Goal: Information Seeking & Learning: Learn about a topic

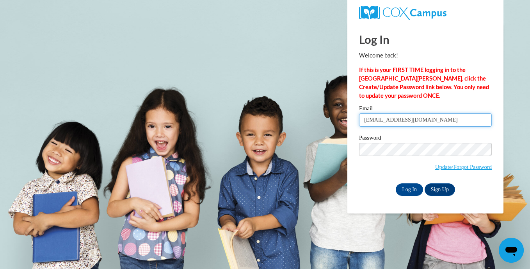
click at [439, 120] on input "clew5711@yahoo.com" at bounding box center [425, 119] width 133 height 13
type input "c"
type input "s"
type input "y"
type input "sharonallisonyoung@gmail.com"
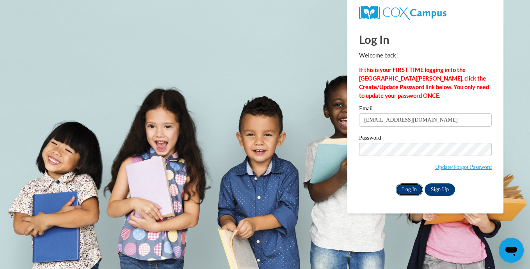
click at [403, 187] on input "Log In" at bounding box center [409, 189] width 27 height 12
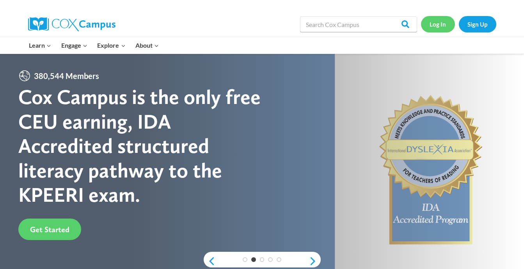
click at [437, 22] on link "Log In" at bounding box center [438, 24] width 34 height 16
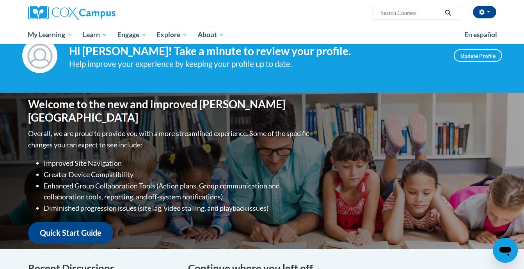
scroll to position [18, 0]
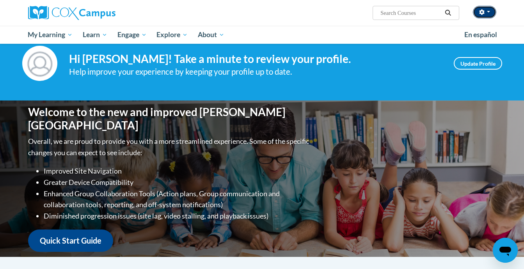
click at [485, 16] on button "button" at bounding box center [484, 12] width 23 height 12
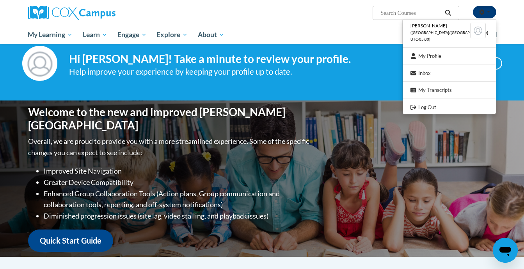
click at [485, 16] on button "button" at bounding box center [484, 12] width 23 height 12
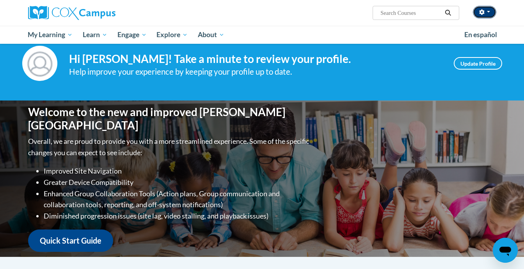
click at [485, 16] on button "button" at bounding box center [484, 12] width 23 height 12
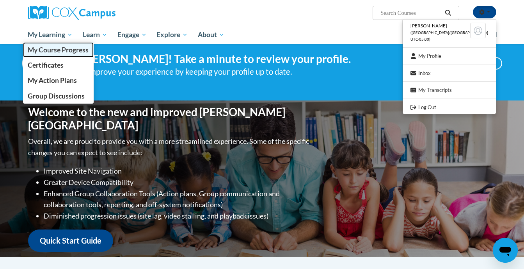
click at [53, 52] on span "My Course Progress" at bounding box center [58, 50] width 61 height 8
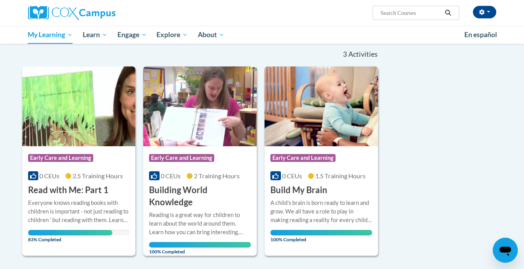
scroll to position [75, 0]
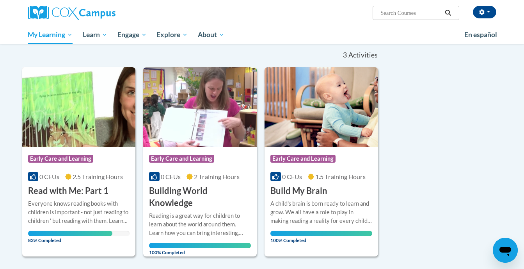
click at [121, 111] on img at bounding box center [79, 107] width 114 height 80
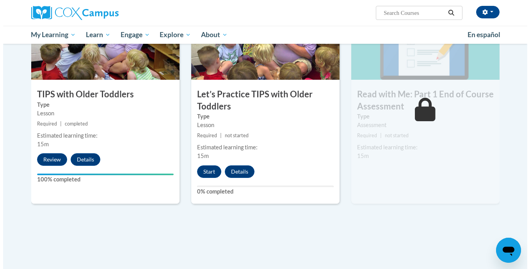
scroll to position [824, 0]
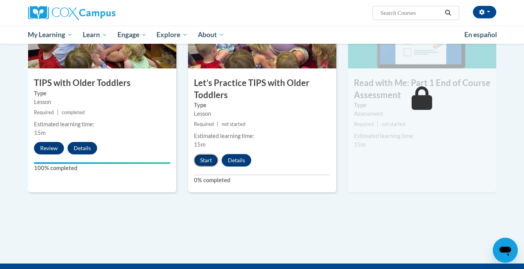
click at [212, 156] on button "Start" at bounding box center [206, 160] width 24 height 12
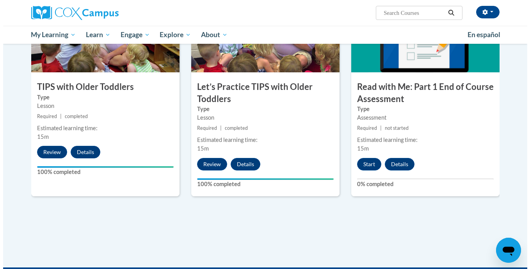
scroll to position [822, 0]
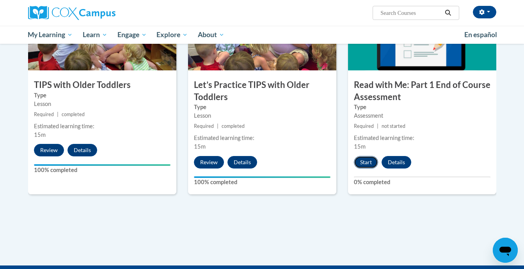
click at [367, 163] on button "Start" at bounding box center [366, 162] width 24 height 12
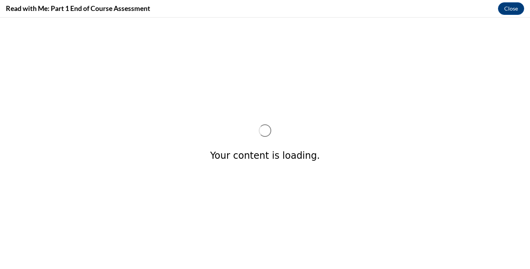
scroll to position [0, 0]
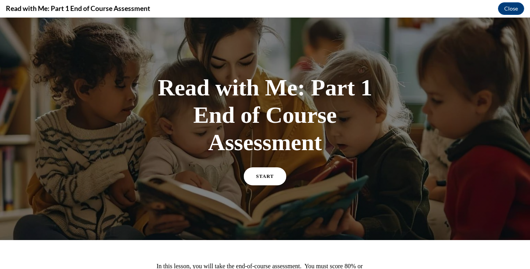
click at [262, 176] on span "START" at bounding box center [265, 176] width 18 height 6
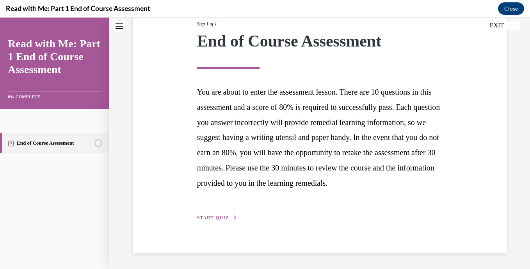
scroll to position [121, 0]
click at [201, 216] on span "START QUIZ" at bounding box center [213, 217] width 32 height 5
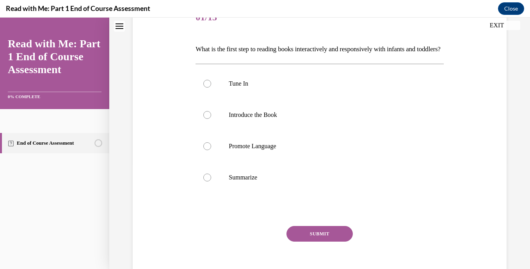
scroll to position [110, 0]
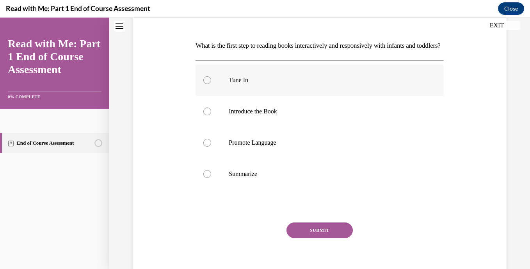
click at [205, 84] on div at bounding box center [207, 80] width 8 height 8
click at [205, 84] on input "Tune In" at bounding box center [207, 80] width 8 height 8
radio input "true"
click at [298, 238] on button "SUBMIT" at bounding box center [320, 230] width 66 height 16
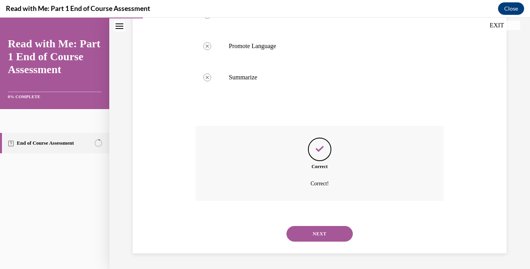
scroll to position [219, 0]
click at [322, 230] on button "NEXT" at bounding box center [320, 234] width 66 height 16
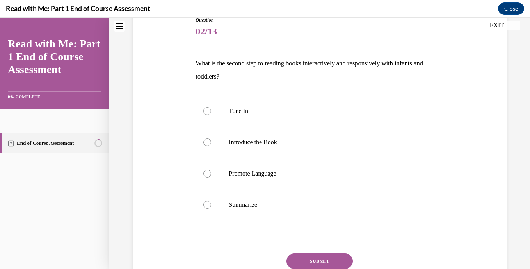
scroll to position [93, 0]
click at [206, 140] on div at bounding box center [207, 141] width 8 height 8
click at [206, 140] on input "Introduce the Book" at bounding box center [207, 141] width 8 height 8
radio input "true"
click at [296, 259] on button "SUBMIT" at bounding box center [320, 260] width 66 height 16
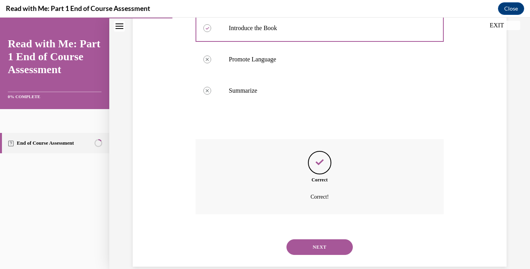
scroll to position [219, 0]
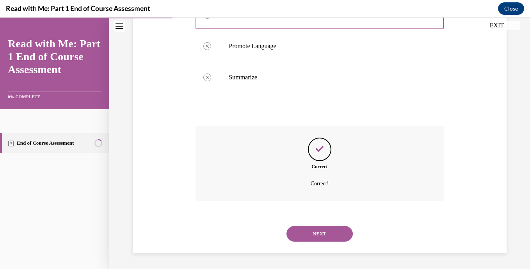
click at [314, 230] on button "NEXT" at bounding box center [320, 234] width 66 height 16
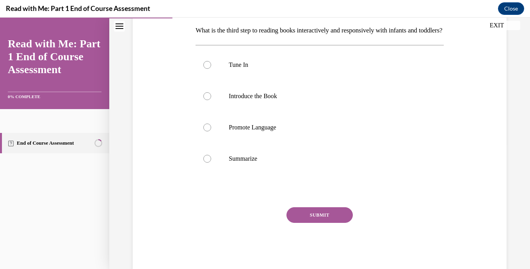
scroll to position [127, 0]
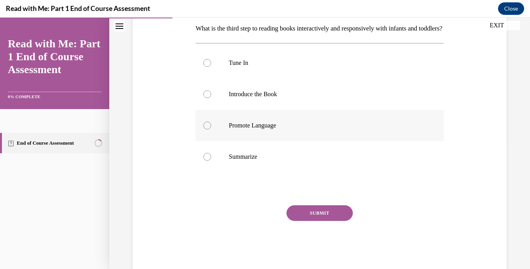
click at [209, 129] on div at bounding box center [207, 125] width 8 height 8
click at [209, 129] on input "Promote Language" at bounding box center [207, 125] width 8 height 8
radio input "true"
click at [317, 221] on button "SUBMIT" at bounding box center [320, 213] width 66 height 16
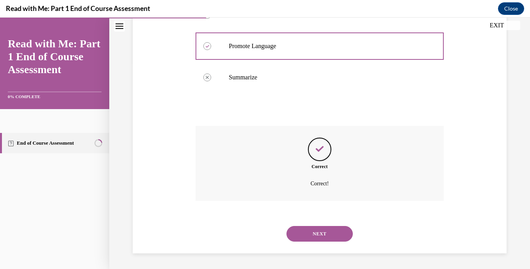
scroll to position [219, 0]
click at [305, 233] on button "NEXT" at bounding box center [320, 234] width 66 height 16
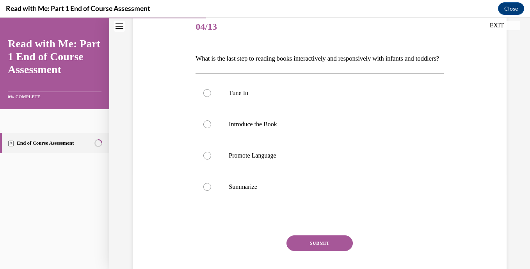
scroll to position [98, 0]
click at [209, 190] on div at bounding box center [207, 186] width 8 height 8
click at [209, 190] on input "Summarize" at bounding box center [207, 186] width 8 height 8
radio input "true"
click at [300, 250] on button "SUBMIT" at bounding box center [320, 242] width 66 height 16
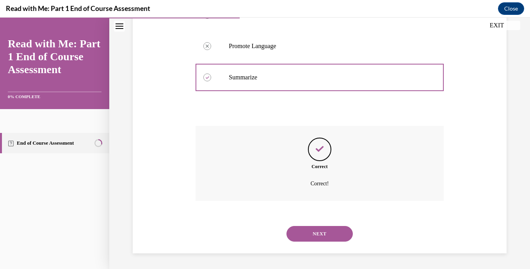
scroll to position [219, 0]
click at [315, 231] on button "NEXT" at bounding box center [320, 234] width 66 height 16
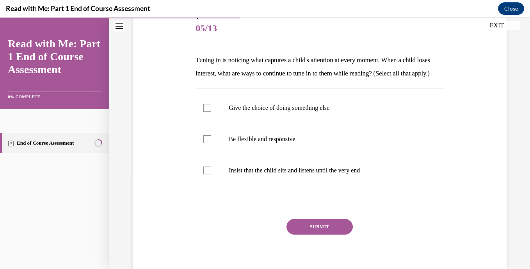
scroll to position [105, 0]
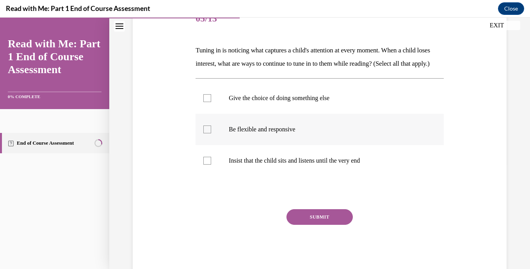
click at [203, 133] on div at bounding box center [207, 129] width 8 height 8
click at [203, 133] on input "Be flexible and responsive" at bounding box center [207, 129] width 8 height 8
checkbox input "true"
click at [289, 225] on button "SUBMIT" at bounding box center [320, 217] width 66 height 16
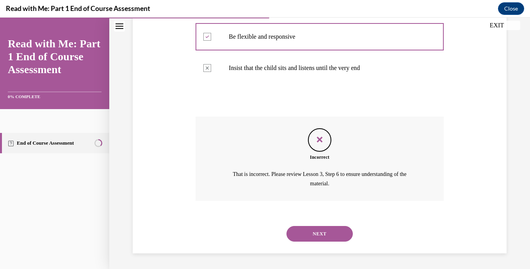
scroll to position [211, 0]
click at [319, 232] on button "NEXT" at bounding box center [320, 234] width 66 height 16
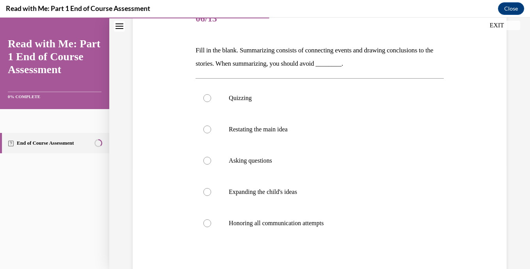
scroll to position [106, 0]
click at [206, 101] on div at bounding box center [207, 97] width 8 height 8
click at [206, 101] on input "Quizzing" at bounding box center [207, 97] width 8 height 8
radio input "true"
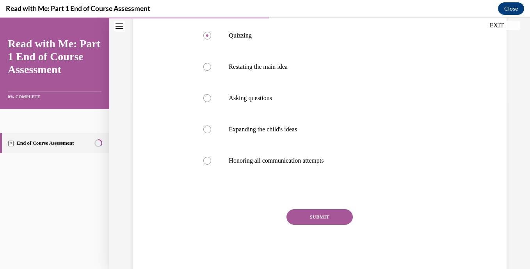
scroll to position [174, 0]
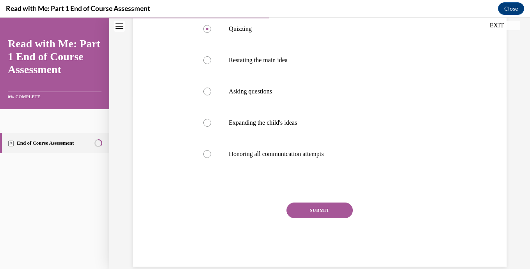
click at [313, 209] on button "SUBMIT" at bounding box center [320, 210] width 66 height 16
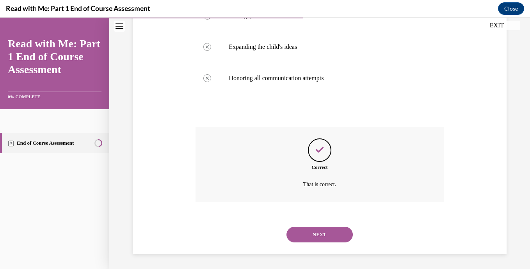
scroll to position [251, 0]
click at [323, 234] on button "NEXT" at bounding box center [320, 234] width 66 height 16
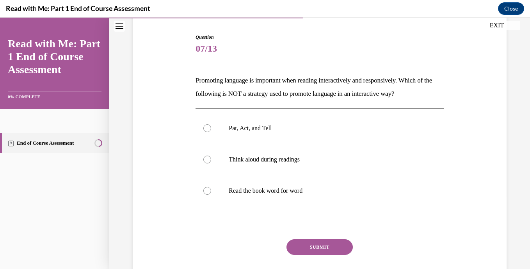
scroll to position [77, 0]
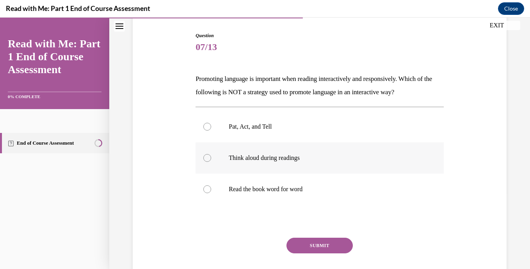
click at [203, 157] on div at bounding box center [207, 158] width 8 height 8
click at [203, 157] on input "Think aloud during readings" at bounding box center [207, 158] width 8 height 8
radio input "true"
click at [311, 241] on button "SUBMIT" at bounding box center [320, 245] width 66 height 16
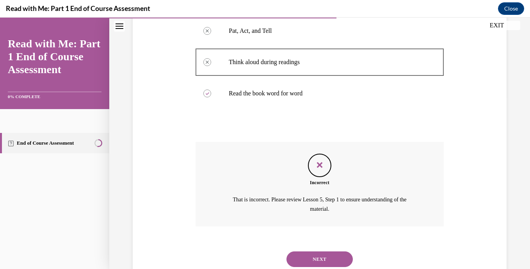
scroll to position [198, 0]
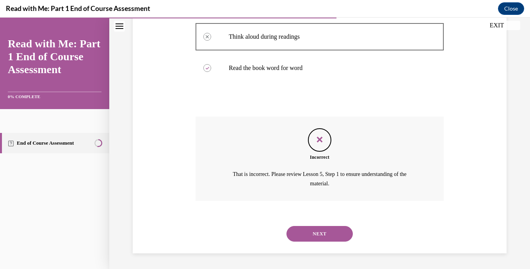
click at [313, 232] on button "NEXT" at bounding box center [320, 234] width 66 height 16
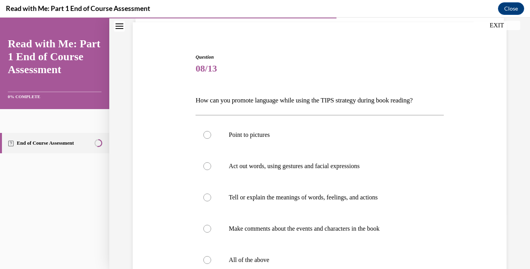
scroll to position [59, 0]
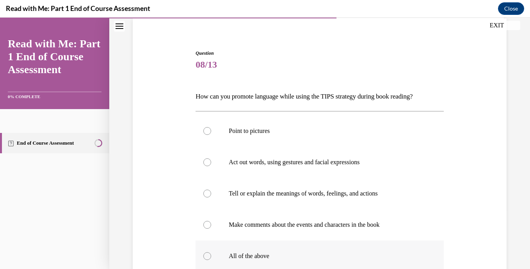
click at [206, 258] on div at bounding box center [207, 256] width 8 height 8
click at [206, 258] on input "All of the above" at bounding box center [207, 256] width 8 height 8
radio input "true"
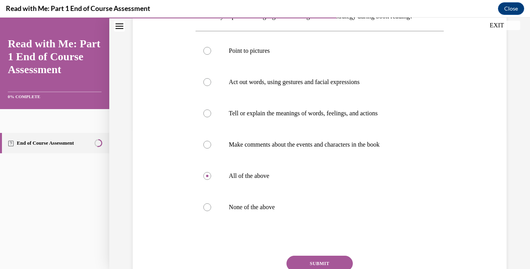
scroll to position [145, 0]
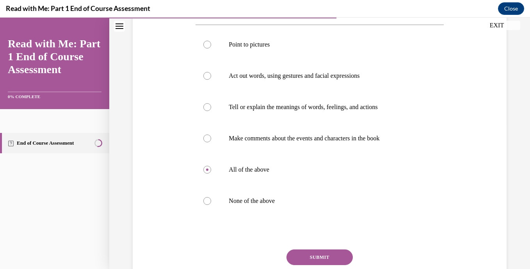
click at [324, 261] on button "SUBMIT" at bounding box center [320, 257] width 66 height 16
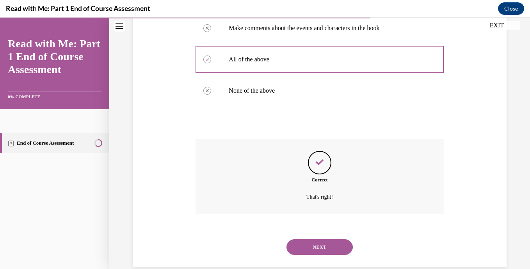
scroll to position [269, 0]
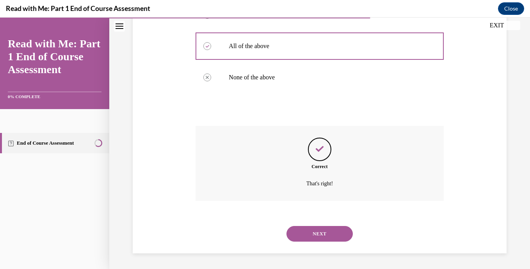
click at [324, 233] on button "NEXT" at bounding box center [320, 234] width 66 height 16
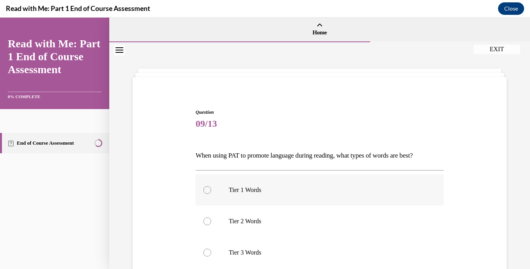
click at [208, 187] on div at bounding box center [207, 190] width 8 height 8
click at [208, 187] on input "Tier 1 Words" at bounding box center [207, 190] width 8 height 8
radio input "true"
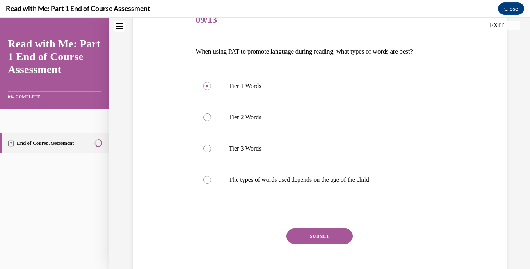
scroll to position [105, 0]
click at [208, 179] on div at bounding box center [207, 179] width 8 height 8
click at [208, 179] on input "The types of words used depends on the age of the child" at bounding box center [207, 179] width 8 height 8
radio input "true"
click at [296, 234] on button "SUBMIT" at bounding box center [320, 235] width 66 height 16
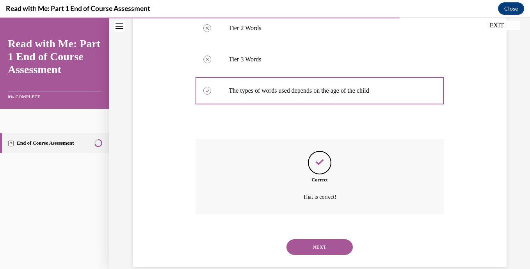
scroll to position [206, 0]
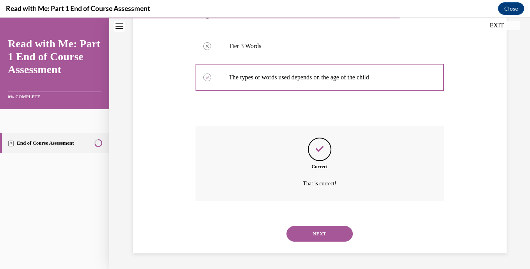
click at [312, 232] on button "NEXT" at bounding box center [320, 234] width 66 height 16
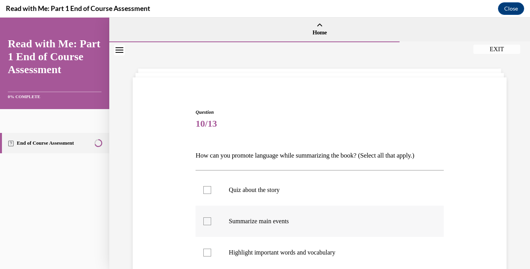
click at [206, 223] on div at bounding box center [207, 221] width 8 height 8
click at [206, 223] on input "Summarize main events" at bounding box center [207, 221] width 8 height 8
checkbox input "true"
click at [203, 254] on div at bounding box center [207, 252] width 8 height 8
click at [203, 254] on input "Highlight important words and vocabulary" at bounding box center [207, 252] width 8 height 8
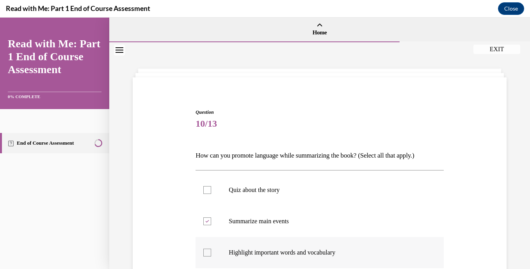
checkbox input "true"
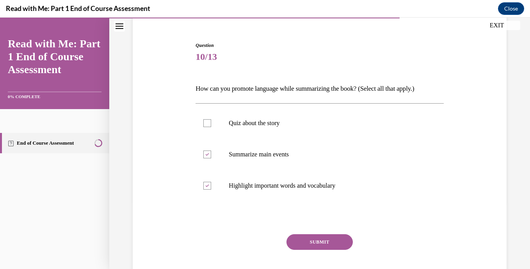
scroll to position [68, 0]
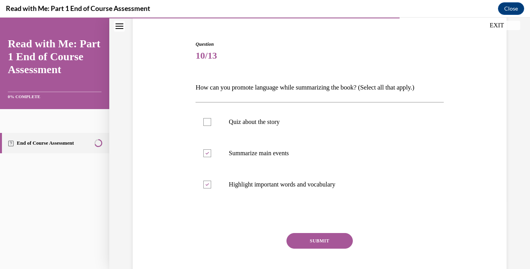
click at [329, 238] on button "SUBMIT" at bounding box center [320, 241] width 66 height 16
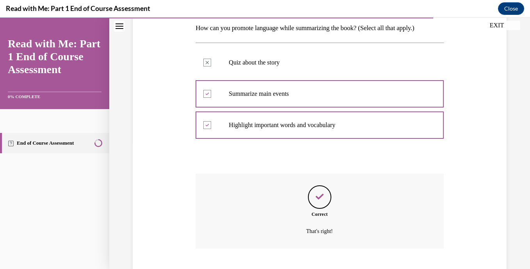
scroll to position [175, 0]
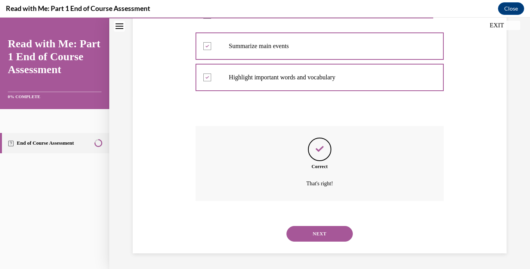
click at [318, 232] on button "NEXT" at bounding box center [320, 234] width 66 height 16
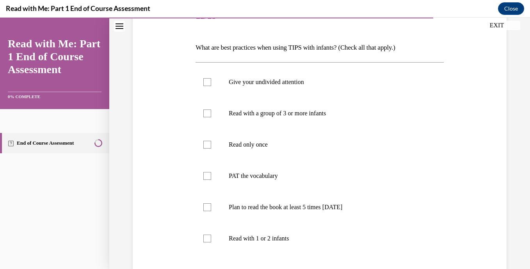
scroll to position [111, 0]
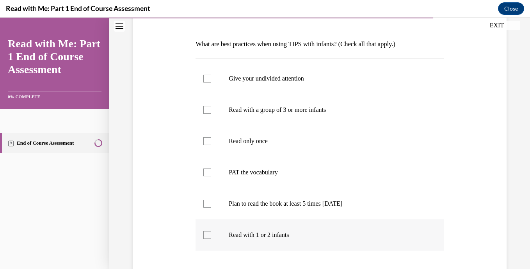
click at [207, 233] on div at bounding box center [207, 235] width 8 height 8
click at [207, 233] on input "Read with 1 or 2 infants" at bounding box center [207, 235] width 8 height 8
checkbox input "true"
click at [205, 172] on div at bounding box center [207, 172] width 8 height 8
click at [205, 172] on input "PAT the vocabulary" at bounding box center [207, 172] width 8 height 8
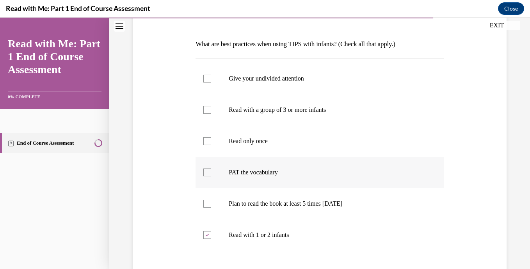
checkbox input "true"
click at [208, 78] on div at bounding box center [207, 79] width 8 height 8
click at [208, 78] on input "Give your undivided attention" at bounding box center [207, 79] width 8 height 8
checkbox input "true"
click at [207, 143] on div at bounding box center [207, 141] width 8 height 8
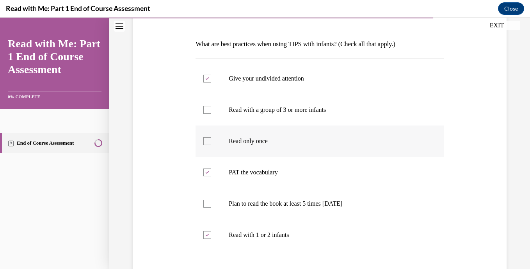
click at [207, 143] on input "Read only once" at bounding box center [207, 141] width 8 height 8
checkbox input "true"
drag, startPoint x: 216, startPoint y: 226, endPoint x: 445, endPoint y: 164, distance: 237.5
click at [445, 164] on div "Question 11/13 What are best practices when using TIPS with infants? (Check all…" at bounding box center [320, 160] width 378 height 373
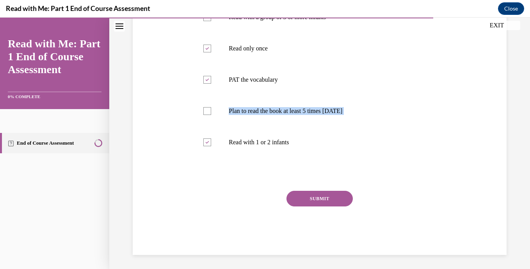
scroll to position [205, 0]
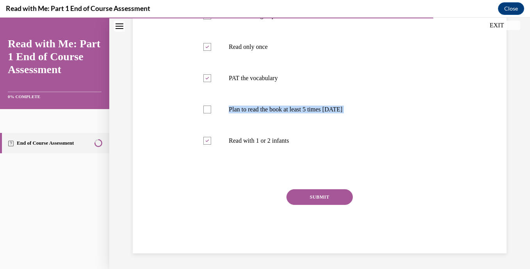
click at [328, 201] on button "SUBMIT" at bounding box center [320, 197] width 66 height 16
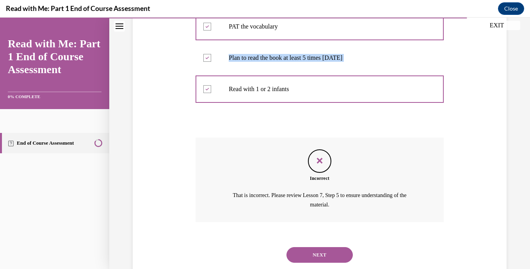
scroll to position [263, 0]
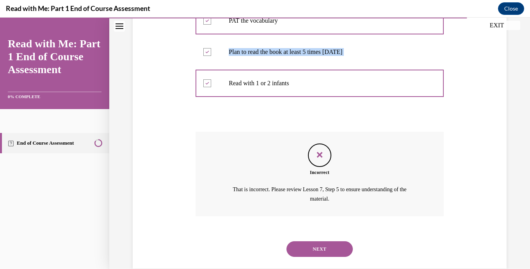
click at [315, 245] on button "NEXT" at bounding box center [320, 249] width 66 height 16
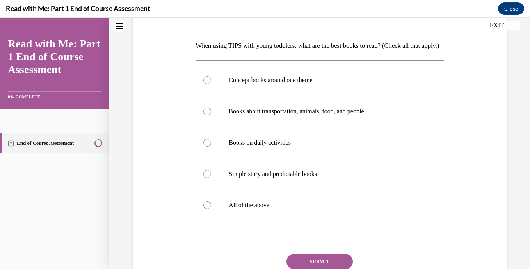
scroll to position [112, 0]
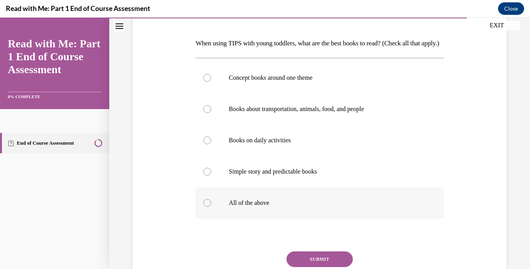
click at [205, 207] on div at bounding box center [207, 203] width 8 height 8
click at [205, 207] on input "All of the above" at bounding box center [207, 203] width 8 height 8
radio input "true"
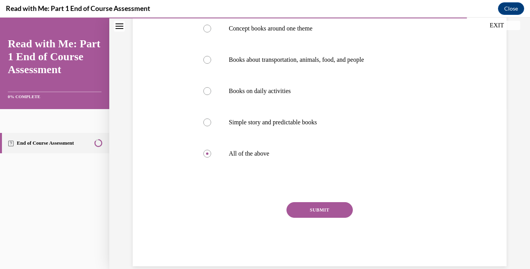
scroll to position [162, 0]
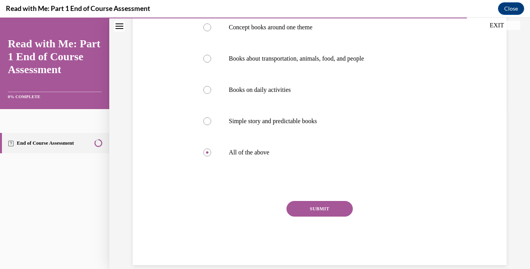
click at [323, 216] on button "SUBMIT" at bounding box center [320, 209] width 66 height 16
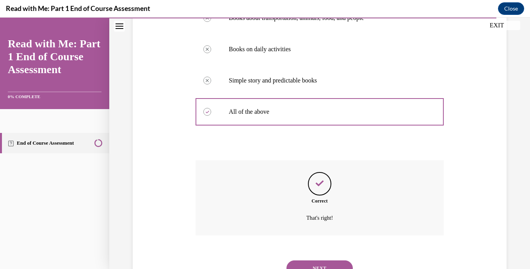
scroll to position [251, 0]
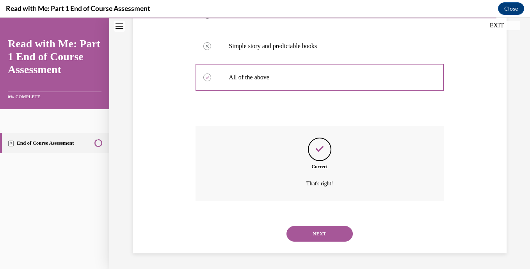
click at [319, 232] on button "NEXT" at bounding box center [320, 234] width 66 height 16
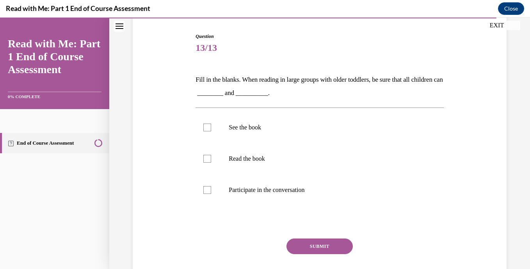
scroll to position [78, 0]
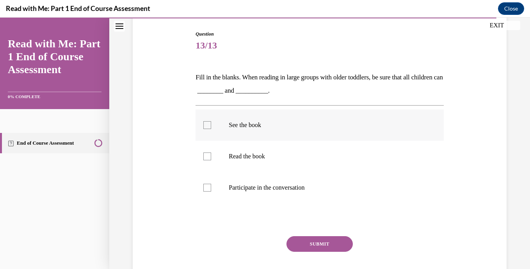
click at [207, 125] on div at bounding box center [207, 125] width 8 height 8
click at [207, 125] on input "See the book" at bounding box center [207, 125] width 8 height 8
checkbox input "true"
click at [211, 151] on label "Read the book" at bounding box center [320, 156] width 248 height 31
click at [211, 152] on input "Read the book" at bounding box center [207, 156] width 8 height 8
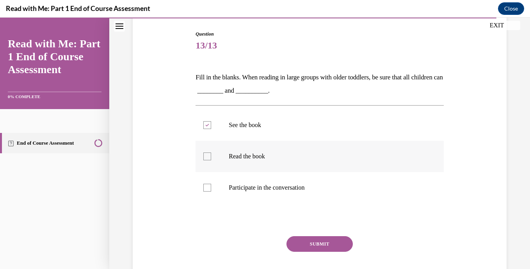
checkbox input "true"
click at [206, 187] on div at bounding box center [207, 188] width 8 height 8
click at [206, 187] on input "Participate in the conversation" at bounding box center [207, 188] width 8 height 8
click at [206, 187] on icon at bounding box center [208, 187] width 4 height 3
click at [206, 187] on input "Participate in the conversation" at bounding box center [207, 188] width 8 height 8
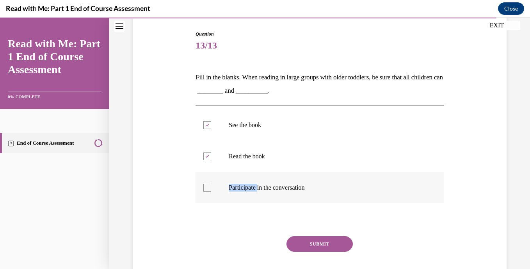
click at [206, 187] on icon at bounding box center [208, 187] width 4 height 3
click at [206, 187] on input "Participate in the conversation" at bounding box center [207, 188] width 8 height 8
click at [206, 190] on div at bounding box center [207, 188] width 8 height 8
click at [206, 190] on input "Participate in the conversation" at bounding box center [207, 188] width 8 height 8
checkbox input "false"
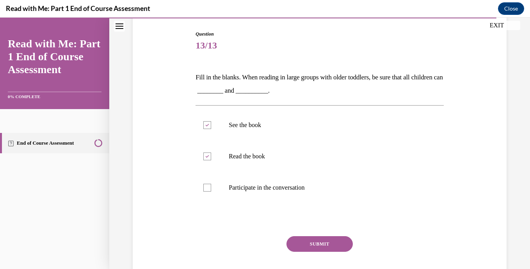
click at [299, 244] on button "SUBMIT" at bounding box center [320, 244] width 66 height 16
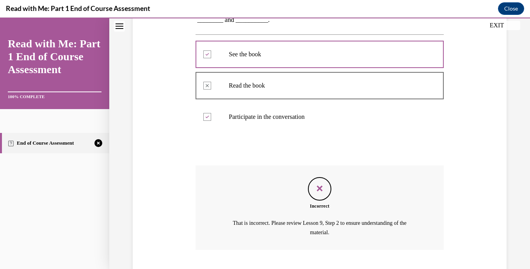
scroll to position [198, 0]
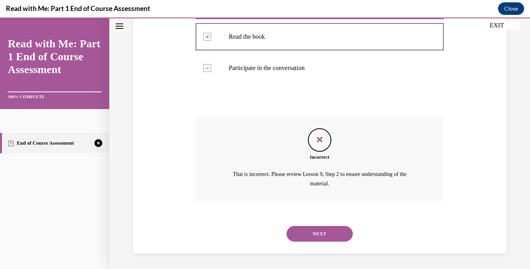
click at [327, 235] on button "NEXT" at bounding box center [320, 234] width 66 height 16
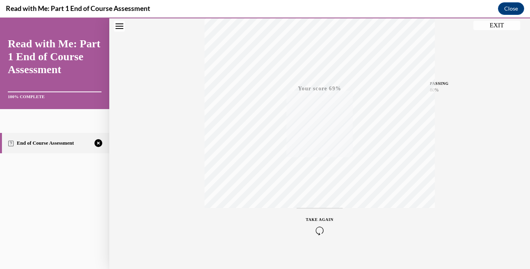
scroll to position [149, 0]
click at [319, 220] on icon "button" at bounding box center [320, 221] width 28 height 9
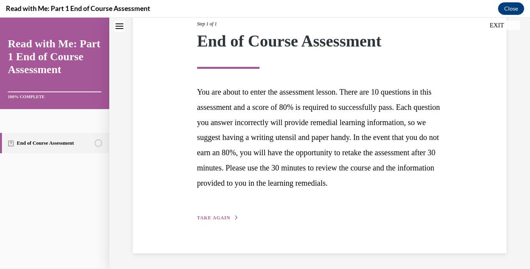
scroll to position [121, 0]
click at [219, 214] on button "TAKE AGAIN" at bounding box center [218, 217] width 42 height 7
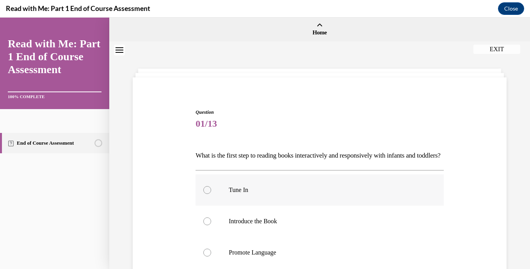
click at [205, 194] on div at bounding box center [207, 190] width 8 height 8
click at [205, 194] on input "Tune In" at bounding box center [207, 190] width 8 height 8
radio input "true"
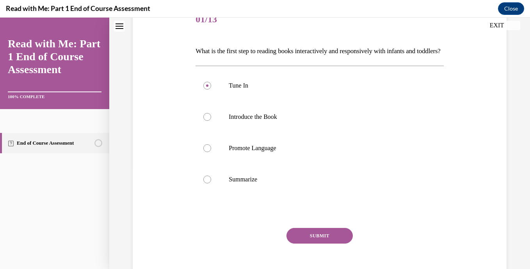
scroll to position [105, 0]
click at [306, 242] on button "SUBMIT" at bounding box center [320, 235] width 66 height 16
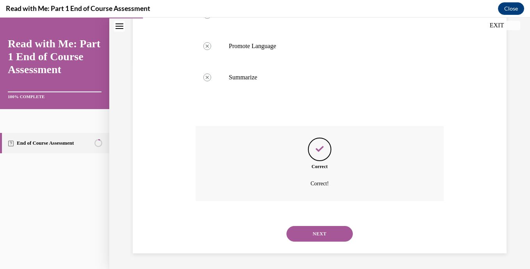
scroll to position [219, 0]
click at [312, 232] on button "NEXT" at bounding box center [320, 234] width 66 height 16
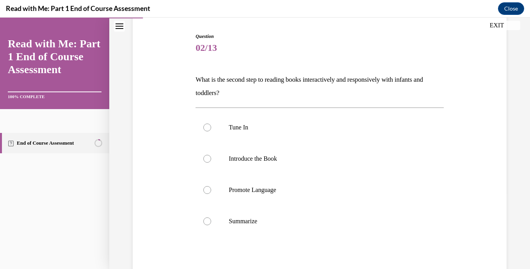
scroll to position [77, 0]
click at [207, 158] on div at bounding box center [207, 158] width 8 height 8
click at [207, 158] on input "Introduce the Book" at bounding box center [207, 158] width 8 height 8
radio input "true"
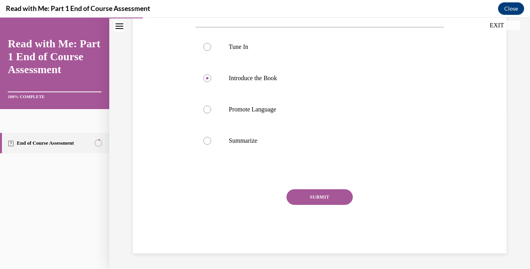
click at [314, 202] on button "SUBMIT" at bounding box center [320, 197] width 66 height 16
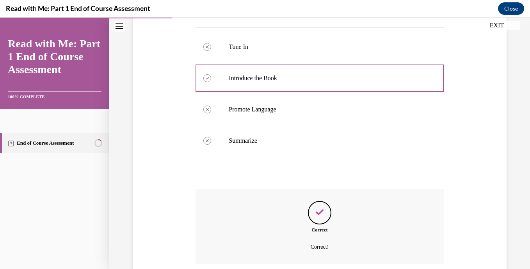
scroll to position [219, 0]
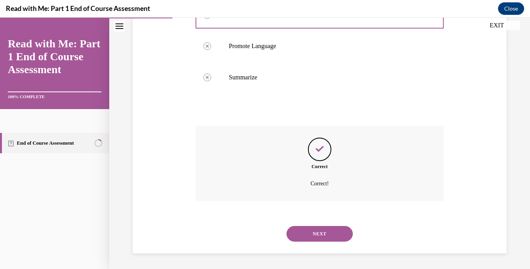
click at [317, 234] on button "NEXT" at bounding box center [320, 234] width 66 height 16
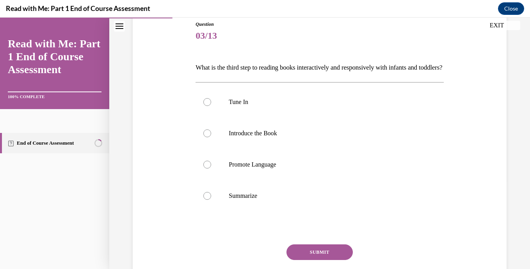
scroll to position [89, 0]
click at [205, 168] on div at bounding box center [207, 164] width 8 height 8
click at [205, 168] on input "Promote Language" at bounding box center [207, 164] width 8 height 8
radio input "true"
click at [297, 259] on button "SUBMIT" at bounding box center [320, 251] width 66 height 16
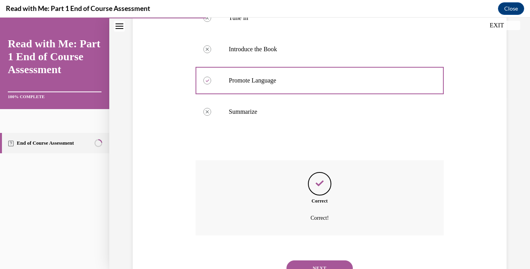
scroll to position [219, 0]
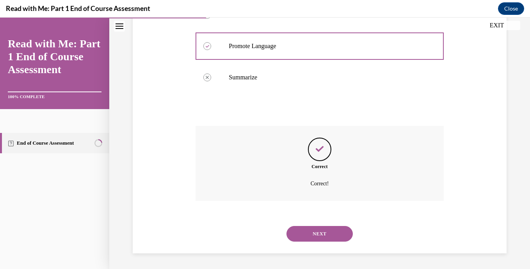
click at [320, 229] on button "NEXT" at bounding box center [320, 234] width 66 height 16
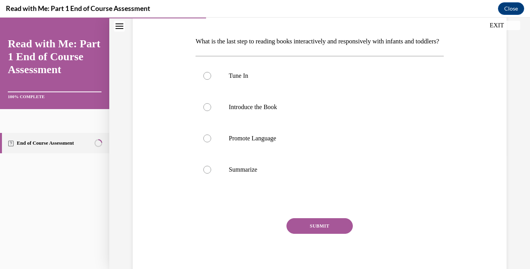
scroll to position [115, 0]
click at [207, 172] on div at bounding box center [207, 168] width 8 height 8
click at [207, 172] on input "Summarize" at bounding box center [207, 168] width 8 height 8
radio input "true"
click at [307, 232] on button "SUBMIT" at bounding box center [320, 225] width 66 height 16
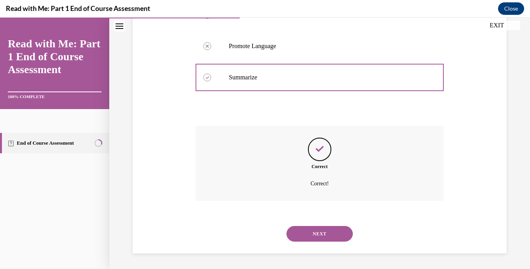
scroll to position [219, 0]
click at [311, 234] on button "NEXT" at bounding box center [320, 234] width 66 height 16
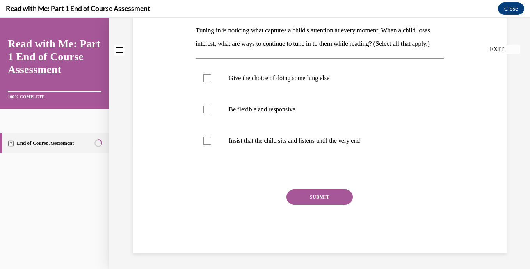
scroll to position [0, 0]
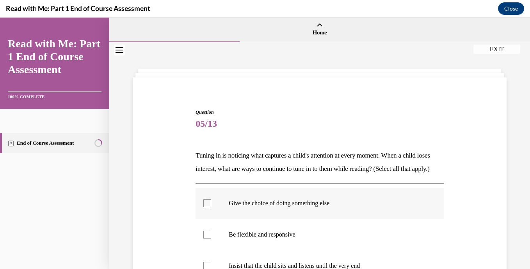
click at [208, 207] on div at bounding box center [207, 203] width 8 height 8
click at [208, 207] on input "Give the choice of doing something else" at bounding box center [207, 203] width 8 height 8
checkbox input "true"
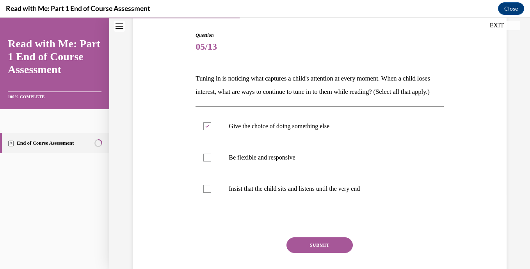
scroll to position [79, 0]
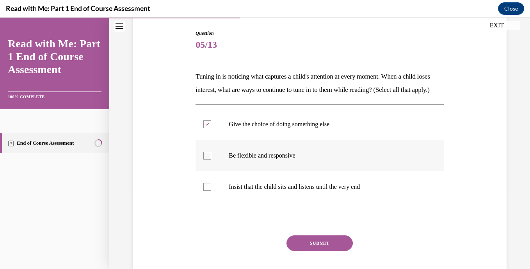
click at [209, 159] on div at bounding box center [207, 155] width 8 height 8
click at [209, 159] on input "Be flexible and responsive" at bounding box center [207, 155] width 8 height 8
checkbox input "true"
click at [296, 251] on button "SUBMIT" at bounding box center [320, 243] width 66 height 16
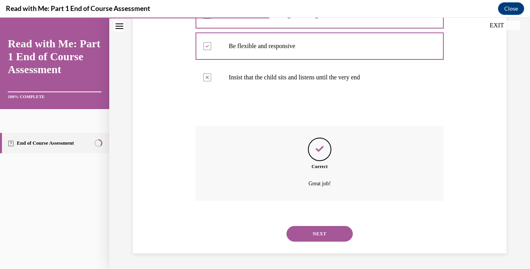
scroll to position [201, 0]
click at [312, 233] on button "NEXT" at bounding box center [320, 234] width 66 height 16
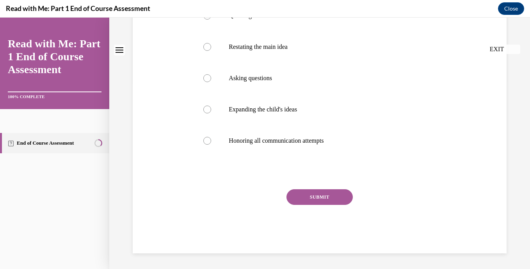
scroll to position [0, 0]
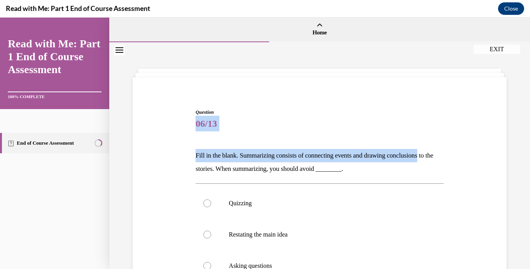
drag, startPoint x: 524, startPoint y: 106, endPoint x: 523, endPoint y: 133, distance: 27.0
click at [523, 133] on div "Question 06/13 Fill in the blank. Summarizing consists of connecting events and…" at bounding box center [319, 249] width 421 height 414
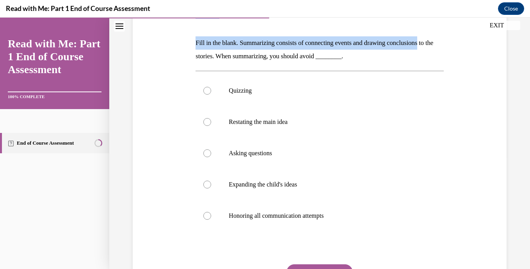
scroll to position [123, 0]
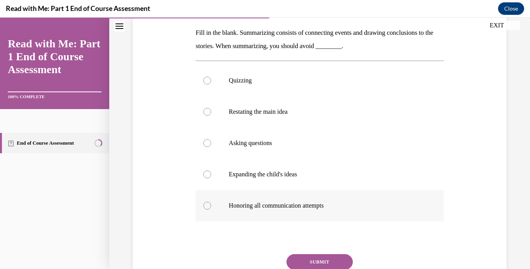
click at [205, 205] on div at bounding box center [207, 205] width 8 height 8
click at [205, 205] on input "Honoring all communication attempts" at bounding box center [207, 205] width 8 height 8
radio input "true"
click at [206, 171] on div at bounding box center [207, 174] width 8 height 8
click at [206, 171] on input "Expanding the child's ideas" at bounding box center [207, 174] width 8 height 8
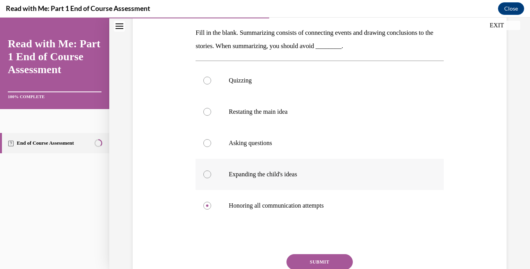
radio input "true"
click at [208, 146] on div at bounding box center [207, 143] width 8 height 8
click at [208, 146] on input "Asking questions" at bounding box center [207, 143] width 8 height 8
radio input "true"
click at [207, 112] on div at bounding box center [207, 112] width 8 height 8
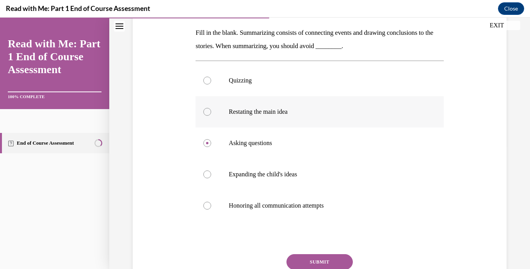
click at [207, 112] on input "Restating the main idea" at bounding box center [207, 112] width 8 height 8
radio input "true"
click at [207, 80] on div at bounding box center [207, 81] width 8 height 8
click at [207, 80] on input "Quizzing" at bounding box center [207, 81] width 8 height 8
radio input "true"
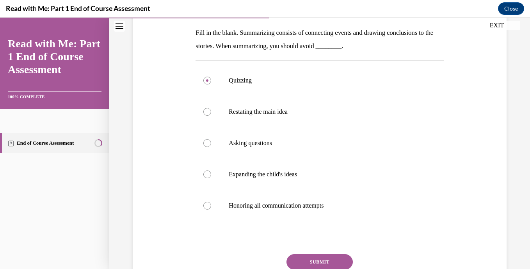
click at [298, 259] on button "SUBMIT" at bounding box center [320, 262] width 66 height 16
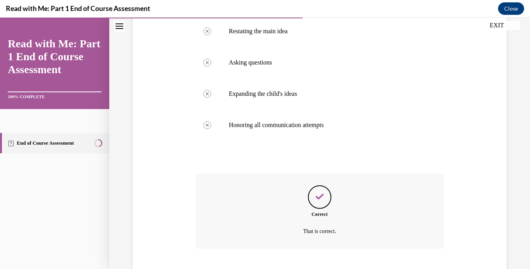
scroll to position [251, 0]
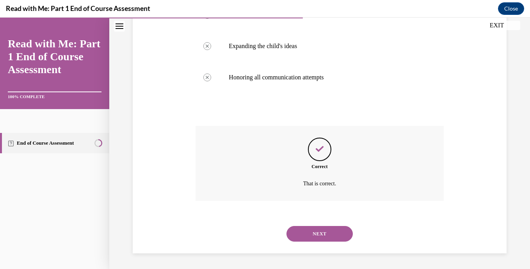
click at [315, 232] on button "NEXT" at bounding box center [320, 234] width 66 height 16
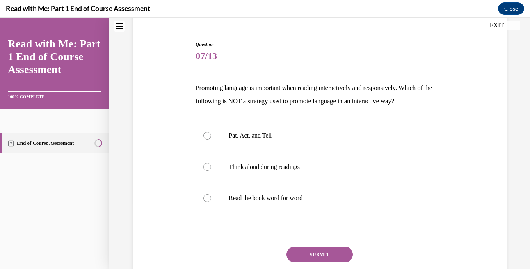
scroll to position [75, 0]
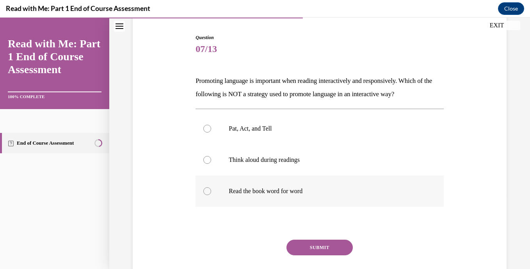
click at [205, 187] on label "Read the book word for word" at bounding box center [320, 190] width 248 height 31
click at [205, 187] on input "Read the book word for word" at bounding box center [207, 191] width 8 height 8
radio input "true"
click at [302, 243] on button "SUBMIT" at bounding box center [320, 247] width 66 height 16
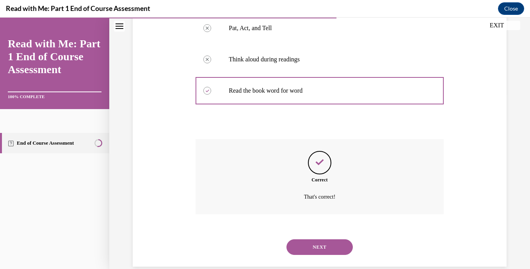
scroll to position [188, 0]
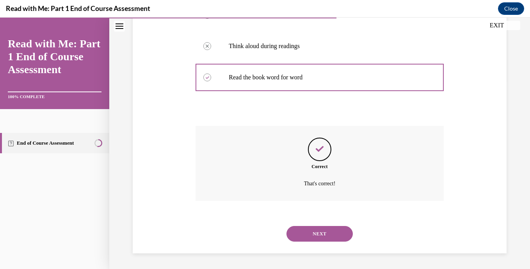
click at [318, 233] on button "NEXT" at bounding box center [320, 234] width 66 height 16
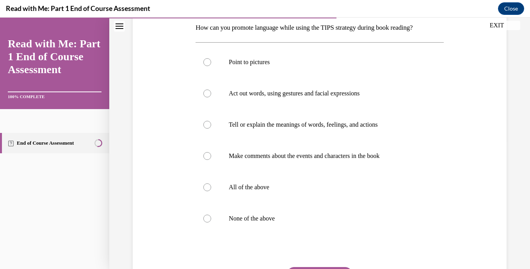
scroll to position [137, 0]
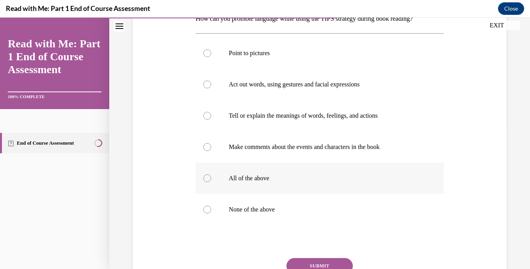
click at [209, 176] on div at bounding box center [207, 178] width 8 height 8
click at [209, 176] on input "All of the above" at bounding box center [207, 178] width 8 height 8
radio input "true"
click at [308, 262] on button "SUBMIT" at bounding box center [320, 266] width 66 height 16
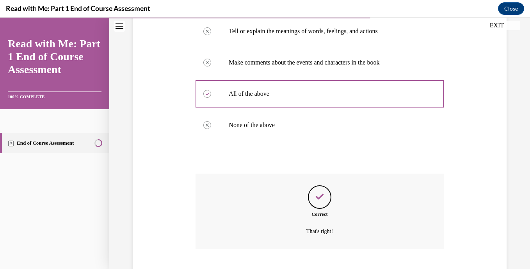
scroll to position [269, 0]
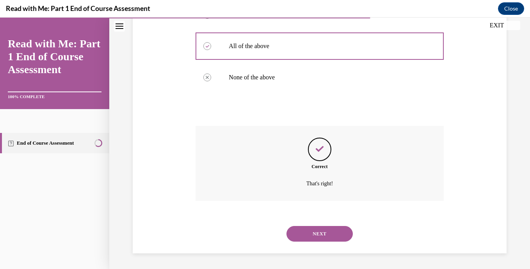
click at [327, 235] on button "NEXT" at bounding box center [320, 234] width 66 height 16
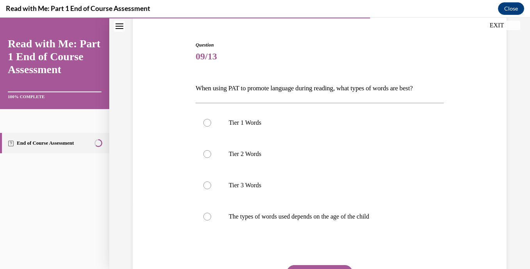
scroll to position [82, 0]
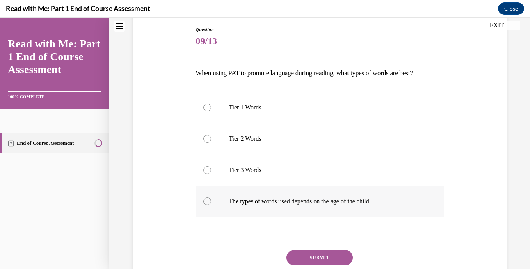
click at [205, 201] on div at bounding box center [207, 201] width 8 height 8
click at [205, 201] on input "The types of words used depends on the age of the child" at bounding box center [207, 201] width 8 height 8
radio input "true"
click at [307, 256] on button "SUBMIT" at bounding box center [320, 258] width 66 height 16
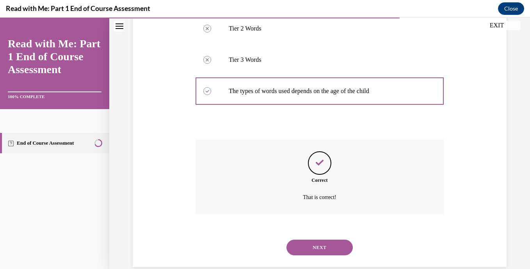
scroll to position [206, 0]
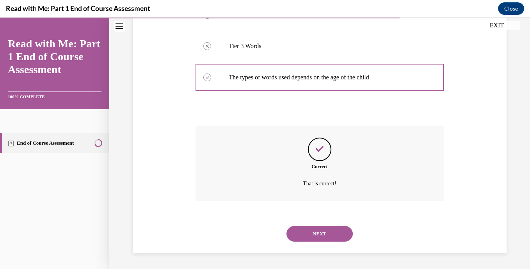
click at [306, 236] on button "NEXT" at bounding box center [320, 234] width 66 height 16
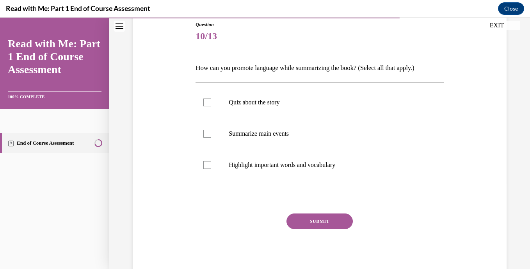
scroll to position [89, 0]
click at [205, 131] on div at bounding box center [207, 132] width 8 height 8
click at [205, 131] on input "Summarize main events" at bounding box center [207, 132] width 8 height 8
checkbox input "true"
click at [205, 162] on div at bounding box center [207, 164] width 8 height 8
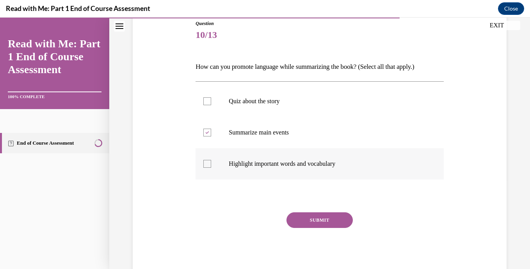
click at [205, 162] on input "Highlight important words and vocabulary" at bounding box center [207, 164] width 8 height 8
checkbox input "true"
click at [310, 225] on button "SUBMIT" at bounding box center [320, 220] width 66 height 16
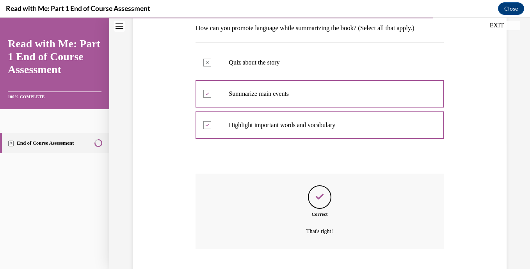
scroll to position [175, 0]
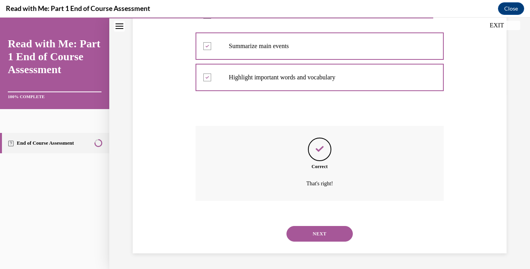
click at [315, 237] on button "NEXT" at bounding box center [320, 234] width 66 height 16
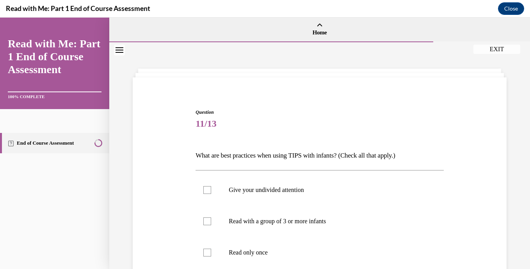
click at [315, 237] on label "Read only once" at bounding box center [320, 252] width 248 height 31
click at [211, 248] on input "Read only once" at bounding box center [207, 252] width 8 height 8
checkbox input "true"
click at [208, 191] on div at bounding box center [207, 190] width 8 height 8
click at [208, 191] on input "Give your undivided attention" at bounding box center [207, 190] width 8 height 8
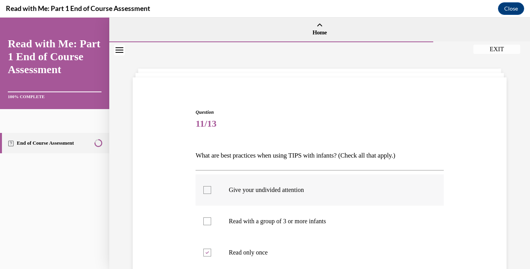
checkbox input "true"
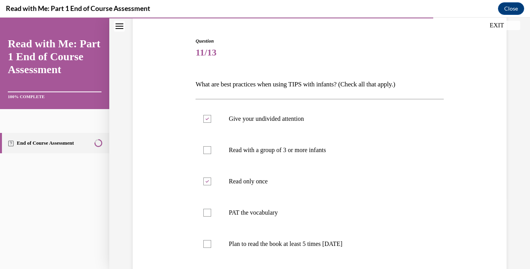
scroll to position [79, 0]
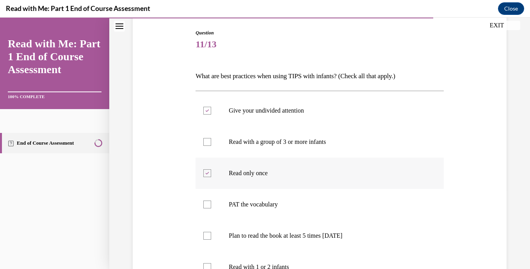
click at [208, 174] on icon at bounding box center [208, 173] width 4 height 3
click at [208, 174] on input "Read only once" at bounding box center [207, 173] width 8 height 8
checkbox input "false"
click at [204, 201] on div at bounding box center [207, 204] width 8 height 8
click at [204, 201] on input "PAT the vocabulary" at bounding box center [207, 204] width 8 height 8
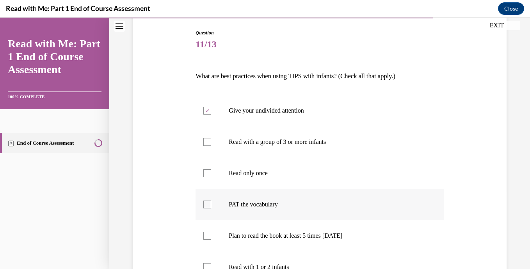
checkbox input "true"
click at [203, 234] on div at bounding box center [207, 236] width 8 height 8
click at [203, 234] on input "Plan to read the book at least 5 times in 2 weeks" at bounding box center [207, 236] width 8 height 8
checkbox input "true"
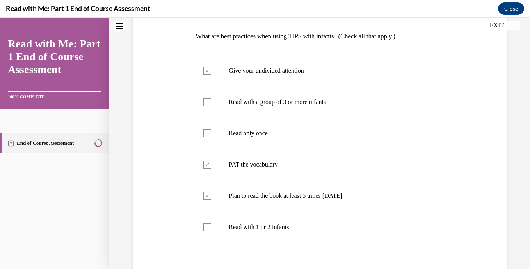
scroll to position [135, 0]
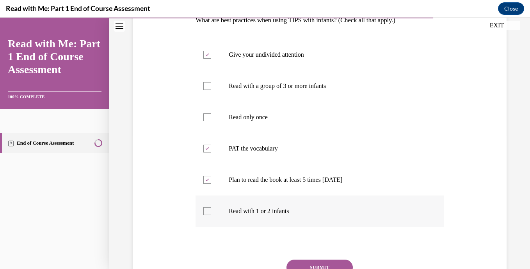
click at [208, 213] on div at bounding box center [207, 211] width 8 height 8
click at [208, 213] on input "Read with 1 or 2 infants" at bounding box center [207, 211] width 8 height 8
checkbox input "true"
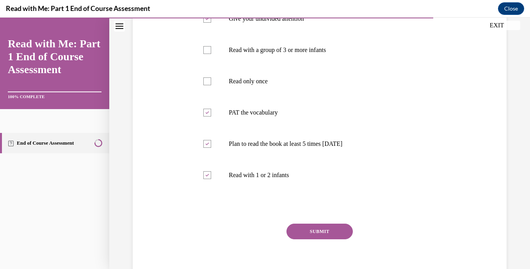
scroll to position [173, 0]
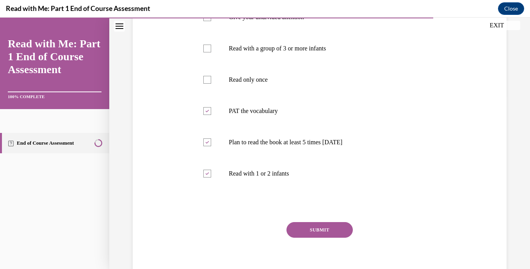
click at [317, 230] on button "SUBMIT" at bounding box center [320, 230] width 66 height 16
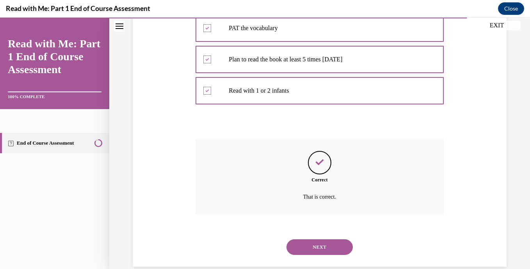
scroll to position [269, 0]
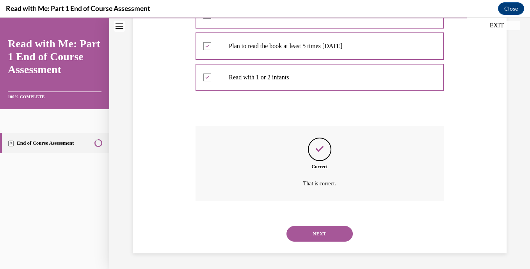
click at [317, 227] on button "NEXT" at bounding box center [320, 234] width 66 height 16
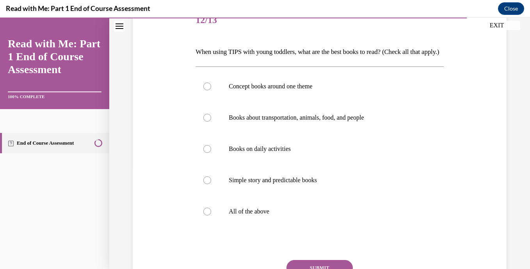
scroll to position [107, 0]
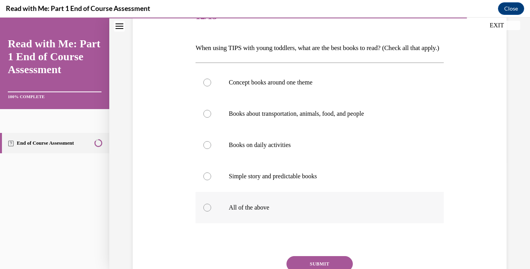
click at [208, 211] on div at bounding box center [207, 207] width 8 height 8
click at [208, 211] on input "All of the above" at bounding box center [207, 207] width 8 height 8
radio input "true"
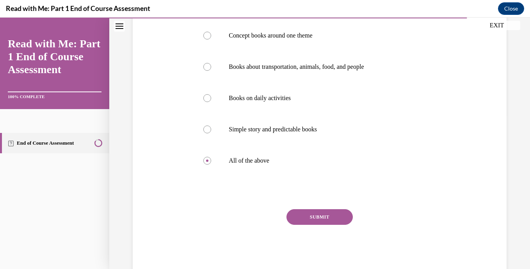
scroll to position [158, 0]
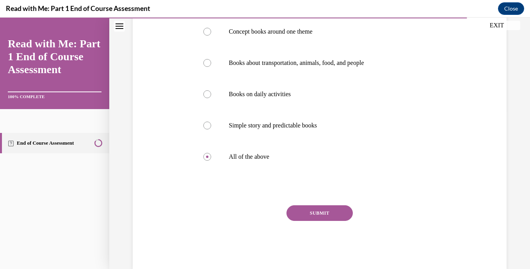
click at [334, 221] on button "SUBMIT" at bounding box center [320, 213] width 66 height 16
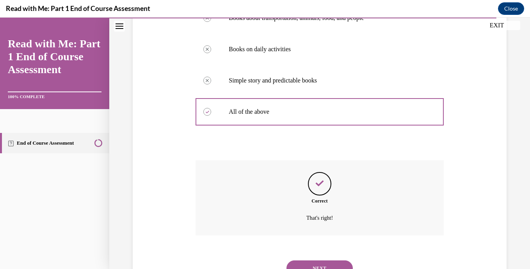
scroll to position [251, 0]
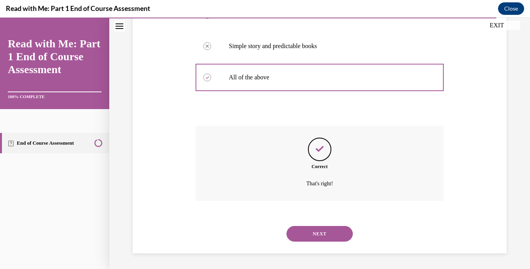
click at [329, 228] on button "NEXT" at bounding box center [320, 234] width 66 height 16
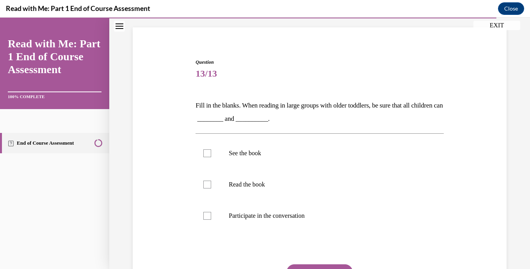
scroll to position [50, 0]
click at [209, 215] on div at bounding box center [207, 215] width 8 height 8
click at [209, 215] on input "Participate in the conversation" at bounding box center [207, 215] width 8 height 8
checkbox input "true"
click at [210, 152] on div at bounding box center [207, 153] width 8 height 8
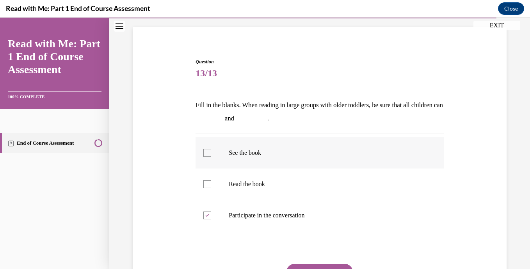
click at [210, 152] on input "See the book" at bounding box center [207, 153] width 8 height 8
checkbox input "true"
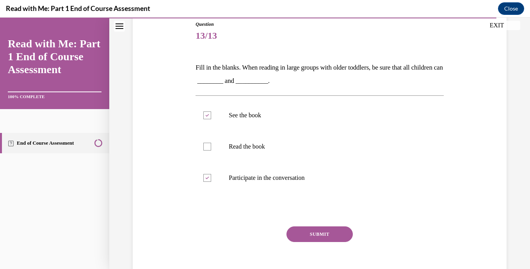
scroll to position [88, 0]
click at [312, 229] on button "SUBMIT" at bounding box center [320, 234] width 66 height 16
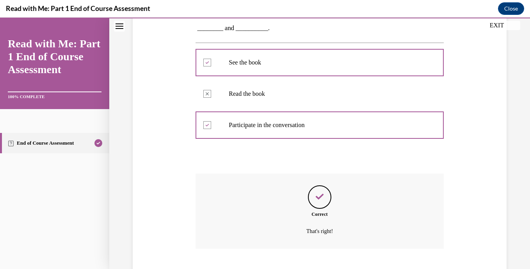
scroll to position [188, 0]
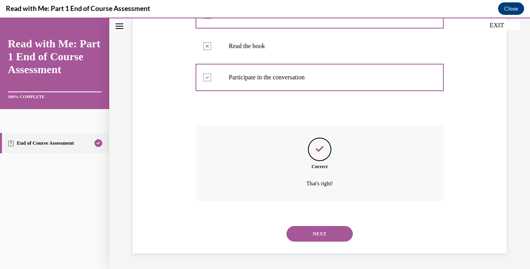
click at [313, 231] on button "NEXT" at bounding box center [320, 234] width 66 height 16
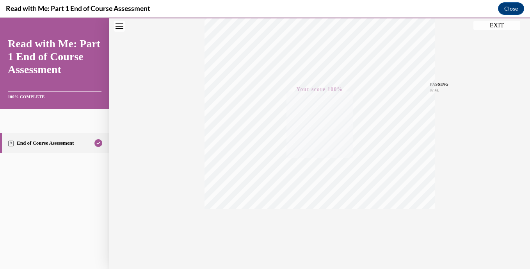
scroll to position [149, 0]
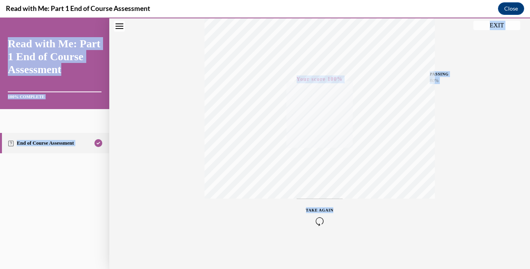
drag, startPoint x: 524, startPoint y: 243, endPoint x: 531, endPoint y: 167, distance: 76.9
click at [524, 167] on html "SKIP TO STEP Audio transcript EXIT Read with Me: Part 1 End of Course Assessmen…" at bounding box center [265, 143] width 530 height 251
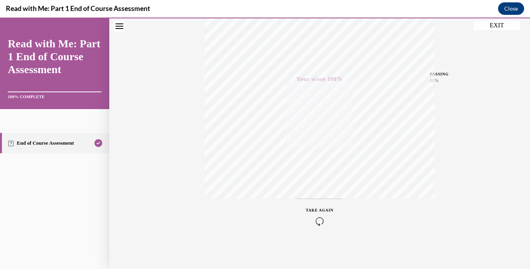
click at [492, 204] on div "Quiz Results PASSING 80% Your score 100% Passed PASSING 80% Your score Your sco…" at bounding box center [319, 81] width 421 height 376
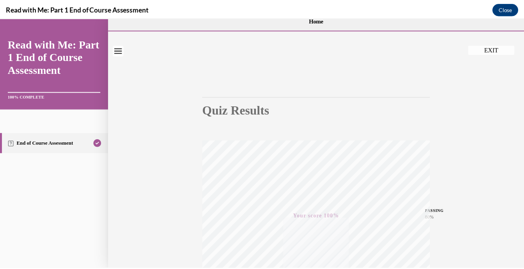
scroll to position [0, 0]
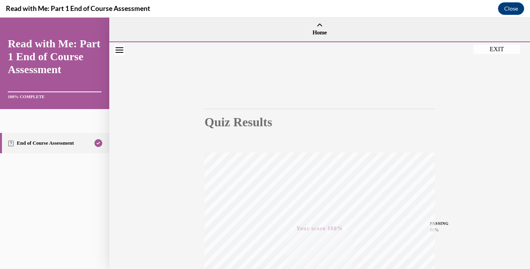
click at [497, 51] on button "EXIT" at bounding box center [497, 49] width 47 height 9
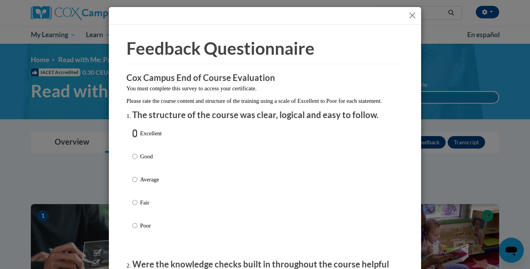
click at [133, 137] on input "Excellent" at bounding box center [134, 133] width 5 height 9
radio input "true"
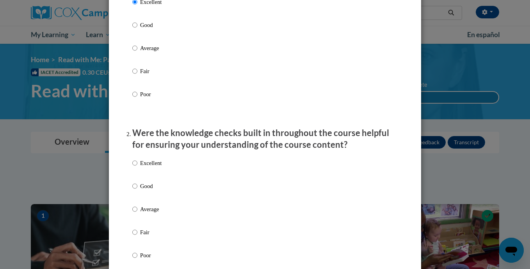
scroll to position [146, 0]
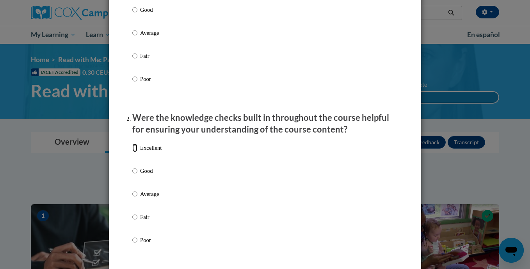
click at [133, 152] on input "Excellent" at bounding box center [134, 147] width 5 height 9
radio input "true"
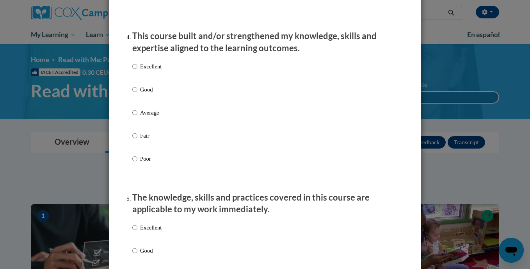
scroll to position [543, 0]
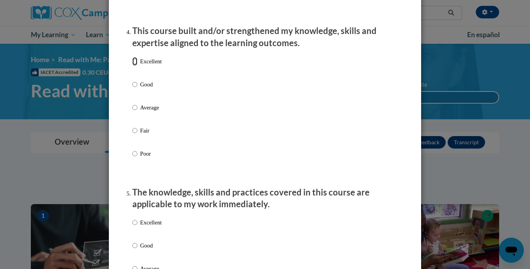
click at [132, 66] on input "Excellent" at bounding box center [134, 61] width 5 height 9
radio input "true"
click at [132, 226] on input "Excellent" at bounding box center [134, 222] width 5 height 9
radio input "true"
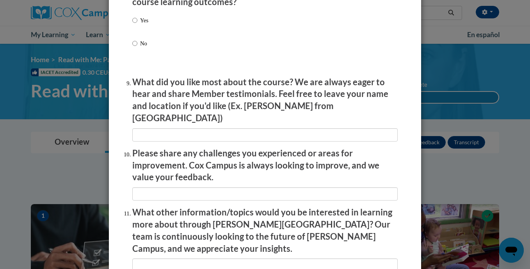
scroll to position [1354, 0]
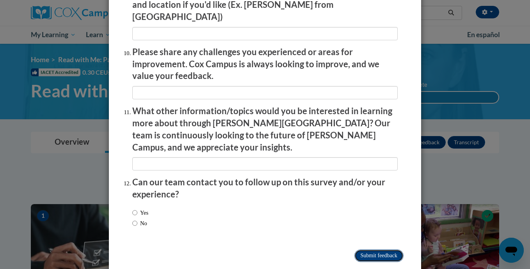
click at [364, 249] on input "Submit feedback" at bounding box center [379, 255] width 49 height 12
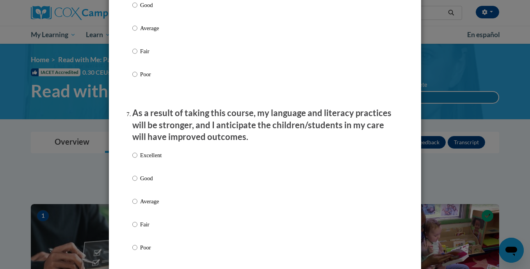
scroll to position [927, 0]
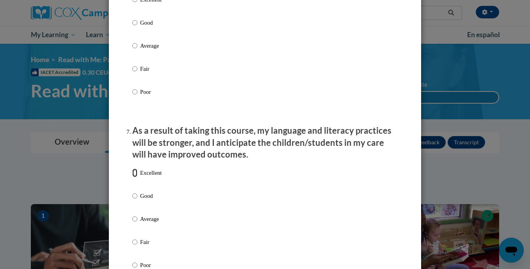
click at [132, 177] on input "Excellent" at bounding box center [134, 172] width 5 height 9
radio input "true"
click at [132, 4] on input "Excellent" at bounding box center [134, -1] width 5 height 9
radio input "true"
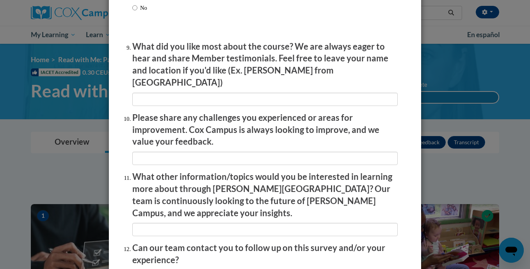
scroll to position [1296, 0]
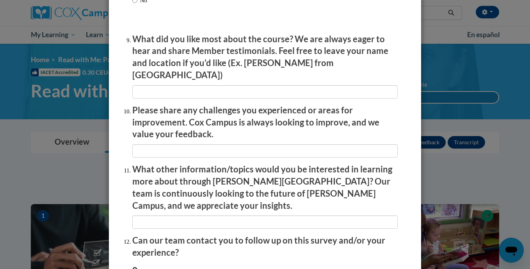
click at [132, 266] on input "Yes" at bounding box center [134, 270] width 5 height 9
radio input "true"
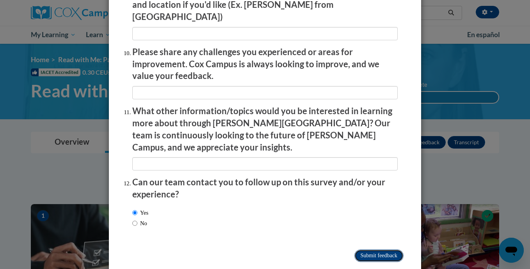
click at [380, 249] on input "Submitting" at bounding box center [379, 255] width 49 height 12
click at [385, 249] on input "Submitting" at bounding box center [379, 255] width 49 height 12
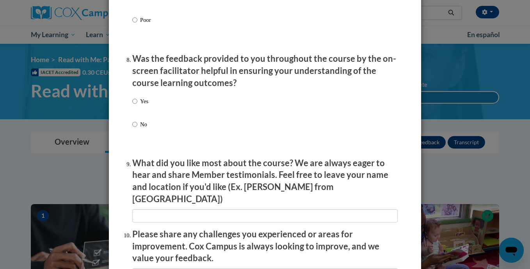
scroll to position [1180, 0]
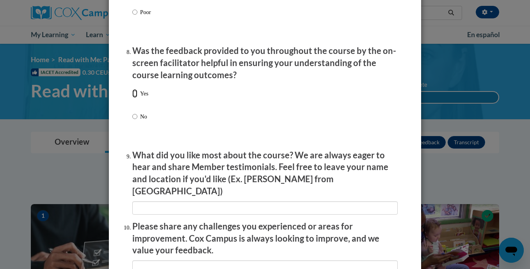
click at [134, 98] on input "Yes" at bounding box center [134, 93] width 5 height 9
radio input "true"
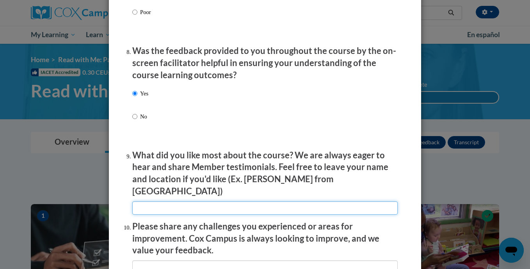
click at [158, 201] on input "textbox" at bounding box center [265, 207] width 266 height 13
click at [154, 201] on input "textbox" at bounding box center [265, 207] width 266 height 13
type input "everything that was taught"
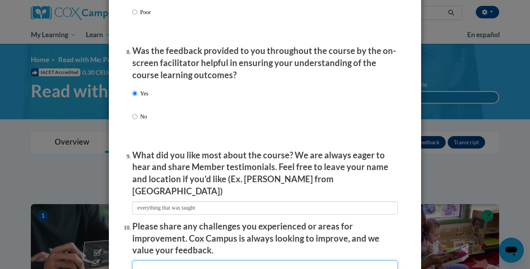
click at [164, 260] on input "textbox" at bounding box center [265, 266] width 266 height 13
type input "no challenges"
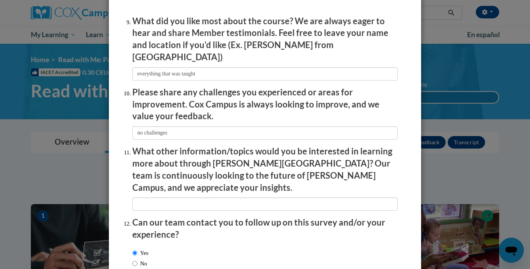
scroll to position [1354, 0]
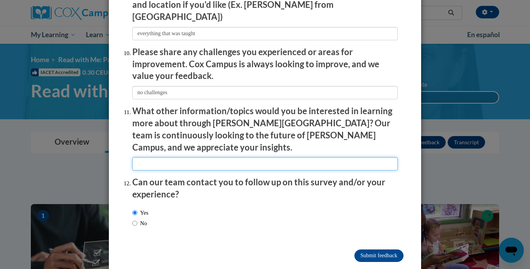
click at [286, 157] on input "textbox" at bounding box center [265, 163] width 266 height 13
type input "children"
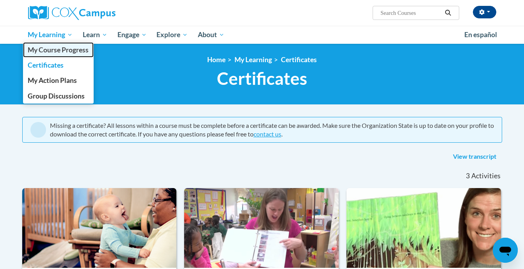
click at [45, 50] on span "My Course Progress" at bounding box center [58, 50] width 61 height 8
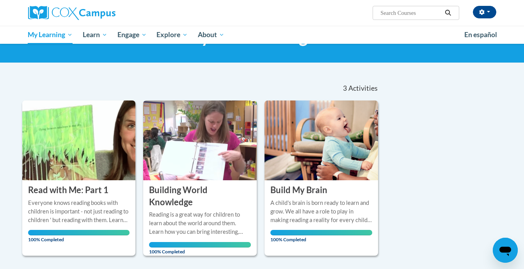
scroll to position [43, 0]
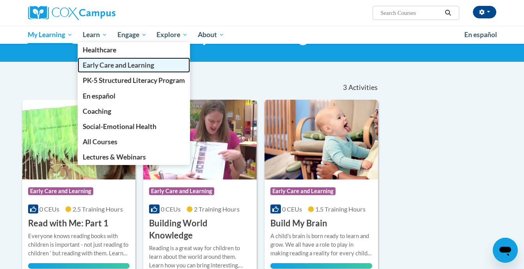
click at [91, 62] on span "Early Care and Learning" at bounding box center [118, 65] width 71 height 8
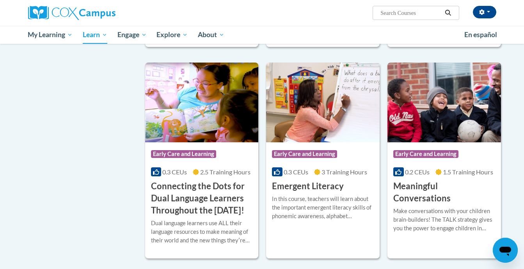
scroll to position [406, 0]
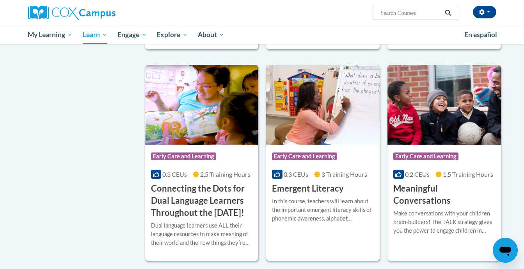
click at [298, 107] on img at bounding box center [323, 105] width 114 height 80
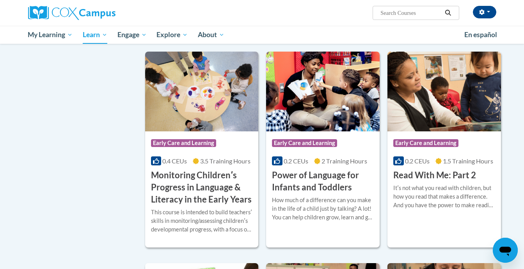
scroll to position [654, 0]
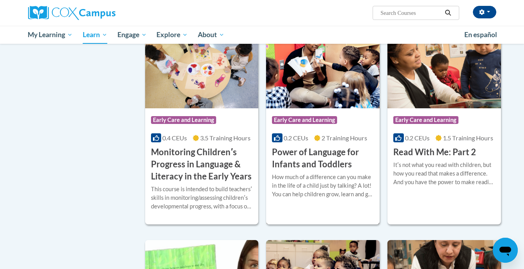
click at [321, 108] on img at bounding box center [323, 69] width 114 height 80
click at [321, 121] on div "Course Category: Early Care and Learning 0.2 CEUs 2 Training Hours COURSE Power…" at bounding box center [323, 139] width 114 height 62
click at [316, 130] on div "Course Category: Early Care and Learning" at bounding box center [323, 121] width 102 height 18
click at [305, 124] on span "Early Care and Learning" at bounding box center [304, 120] width 65 height 8
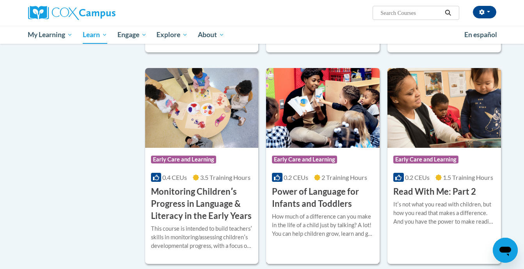
scroll to position [617, 0]
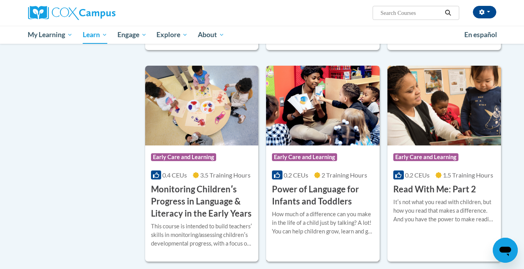
click at [288, 207] on h3 "Power of Language for Infants and Toddlers" at bounding box center [323, 195] width 102 height 24
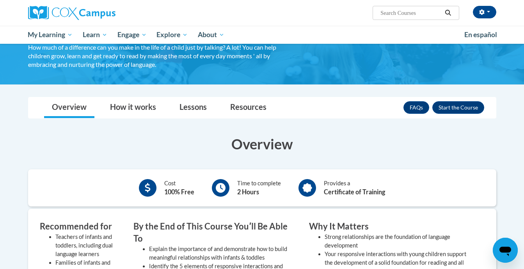
scroll to position [82, 0]
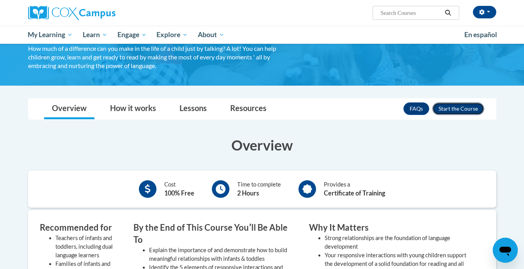
click at [474, 105] on button "Enroll" at bounding box center [459, 108] width 52 height 12
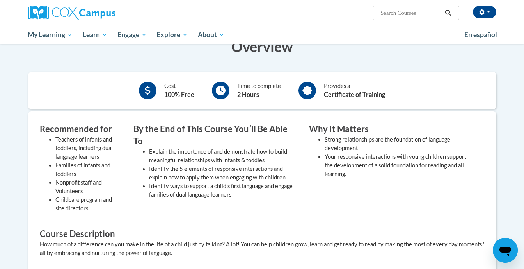
scroll to position [163, 0]
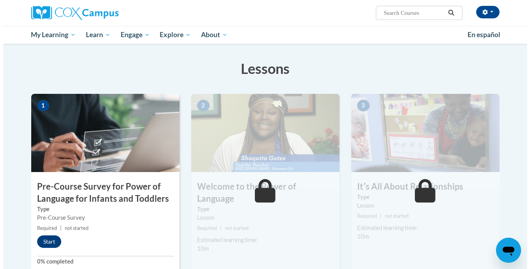
scroll to position [121, 0]
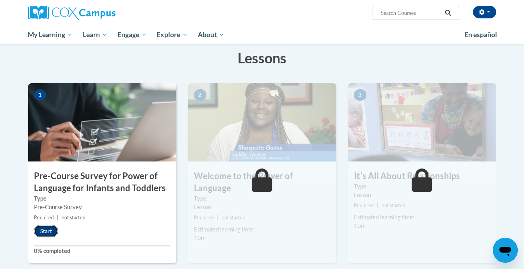
click at [46, 230] on button "Start" at bounding box center [46, 231] width 24 height 12
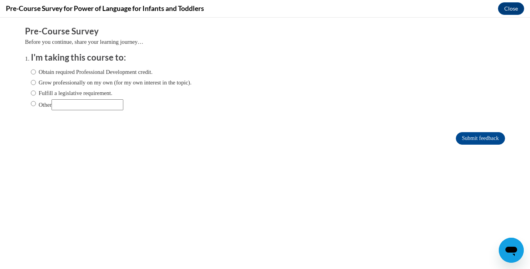
scroll to position [0, 0]
click at [31, 71] on input "Obtain required Professional Development credit." at bounding box center [33, 72] width 5 height 9
radio input "true"
click at [456, 138] on input "Submit feedback" at bounding box center [480, 138] width 49 height 12
click at [475, 135] on input "Submit feedback" at bounding box center [480, 138] width 49 height 12
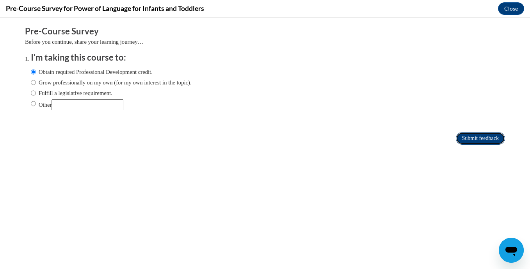
click at [475, 135] on input "Submit feedback" at bounding box center [480, 138] width 49 height 12
click at [481, 138] on input "Submit feedback" at bounding box center [480, 138] width 49 height 12
click at [462, 142] on input "Submit feedback" at bounding box center [480, 138] width 49 height 12
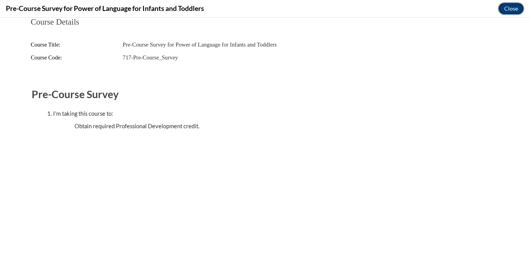
click at [504, 8] on button "Close" at bounding box center [511, 8] width 26 height 12
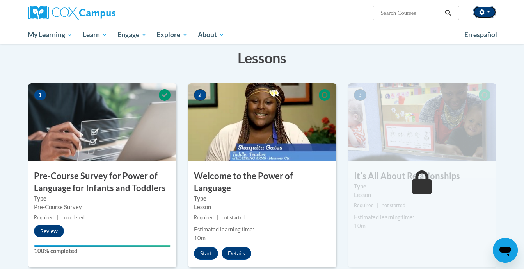
click at [488, 11] on button "button" at bounding box center [484, 12] width 23 height 12
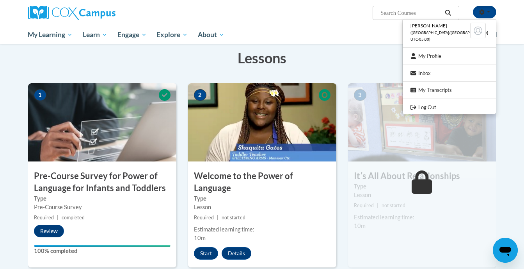
click at [339, 33] on ul "My Learning My Learning My Course Progress Certificates My Action Plans Group D…" at bounding box center [241, 35] width 437 height 18
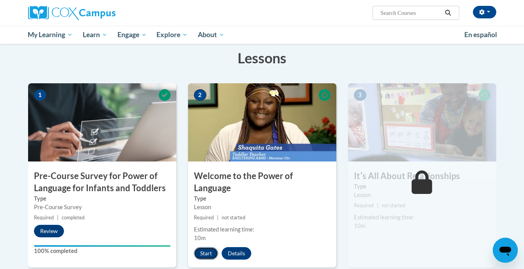
click at [202, 247] on button "Start" at bounding box center [206, 253] width 24 height 12
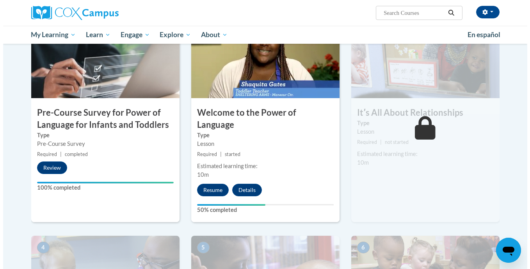
scroll to position [185, 0]
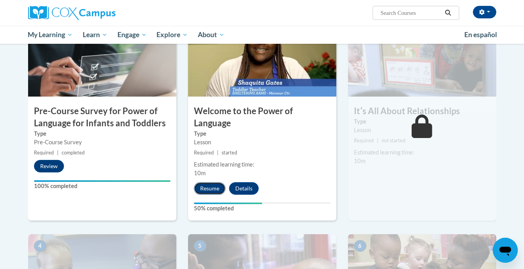
click at [209, 182] on button "Resume" at bounding box center [210, 188] width 32 height 12
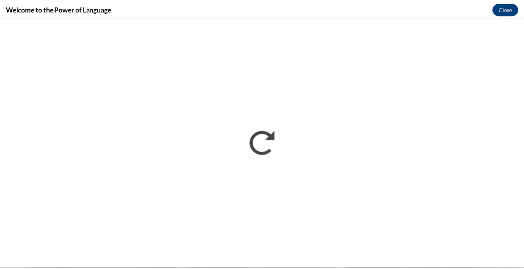
scroll to position [0, 0]
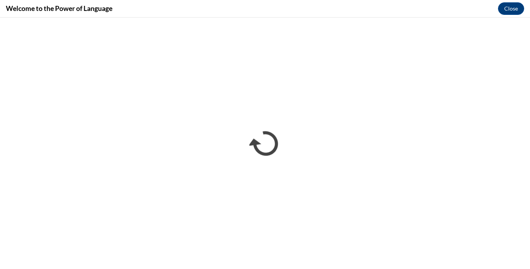
drag, startPoint x: 530, startPoint y: 209, endPoint x: 428, endPoint y: 7, distance: 226.3
click at [428, 7] on div "Welcome to the Power of Language Close" at bounding box center [265, 9] width 530 height 18
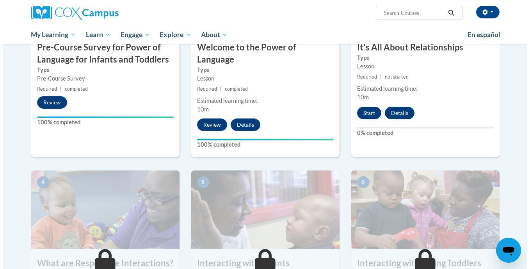
scroll to position [221, 0]
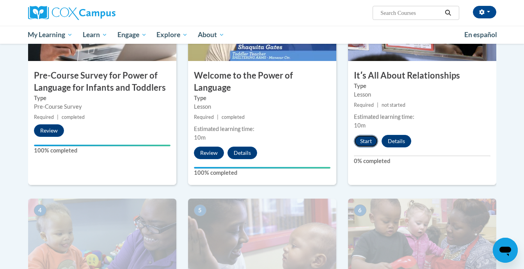
click at [365, 140] on button "Start" at bounding box center [366, 141] width 24 height 12
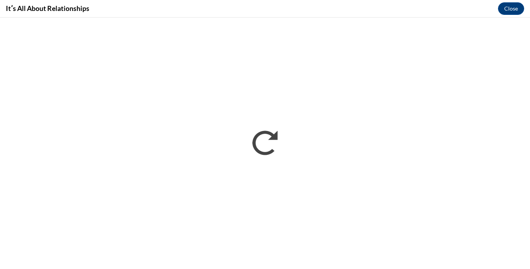
scroll to position [0, 0]
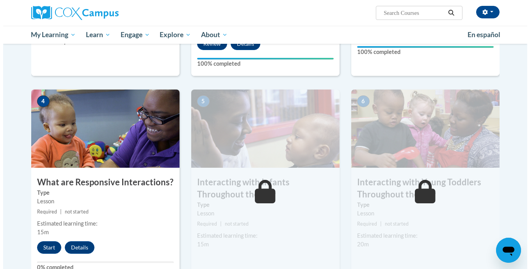
scroll to position [335, 0]
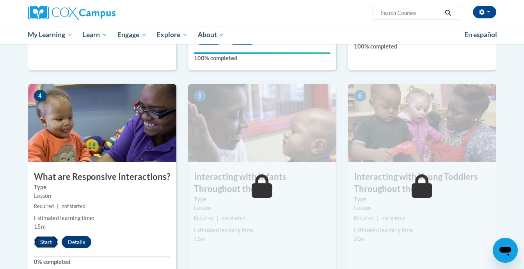
click at [53, 235] on button "Start" at bounding box center [46, 241] width 24 height 12
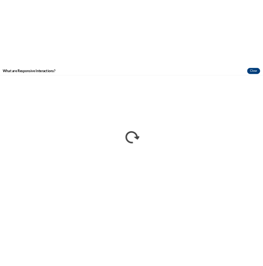
scroll to position [0, 0]
